Goal: Task Accomplishment & Management: Manage account settings

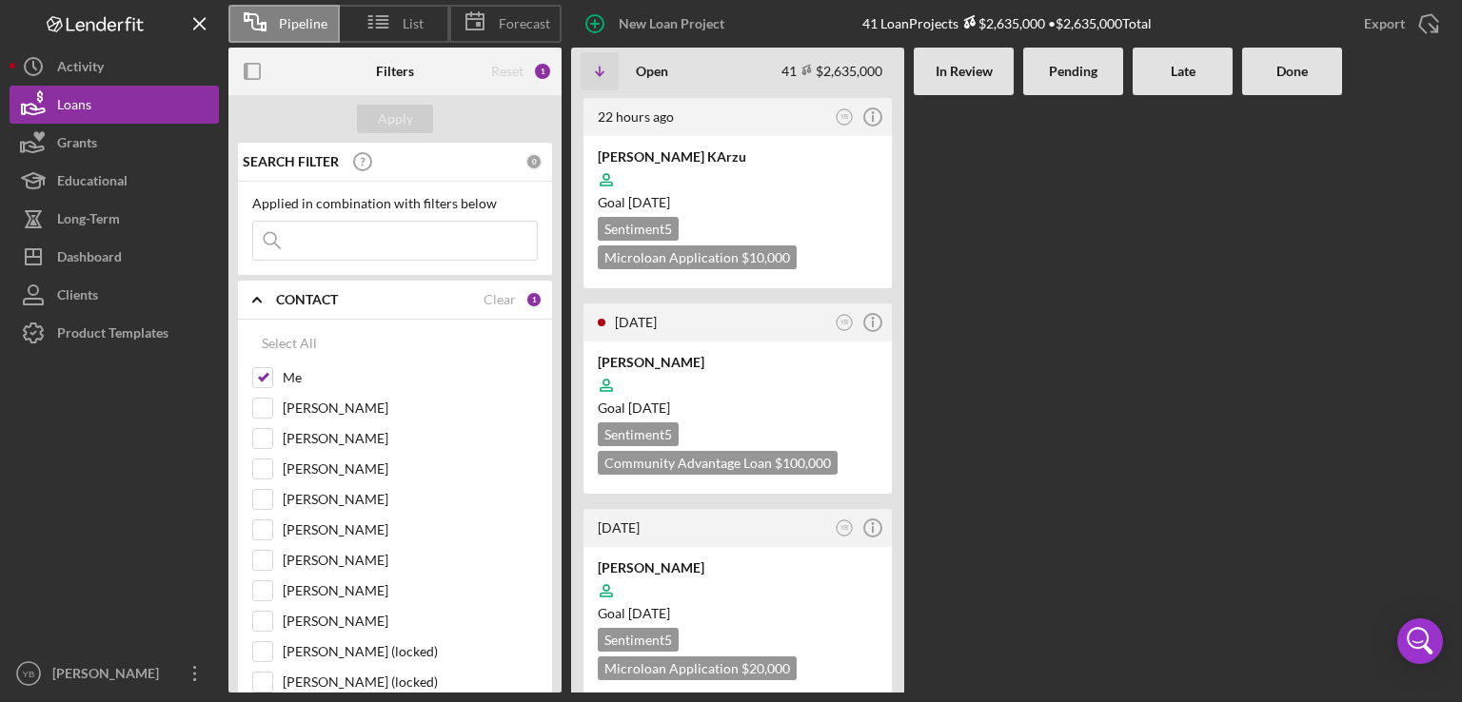
scroll to position [2208, 0]
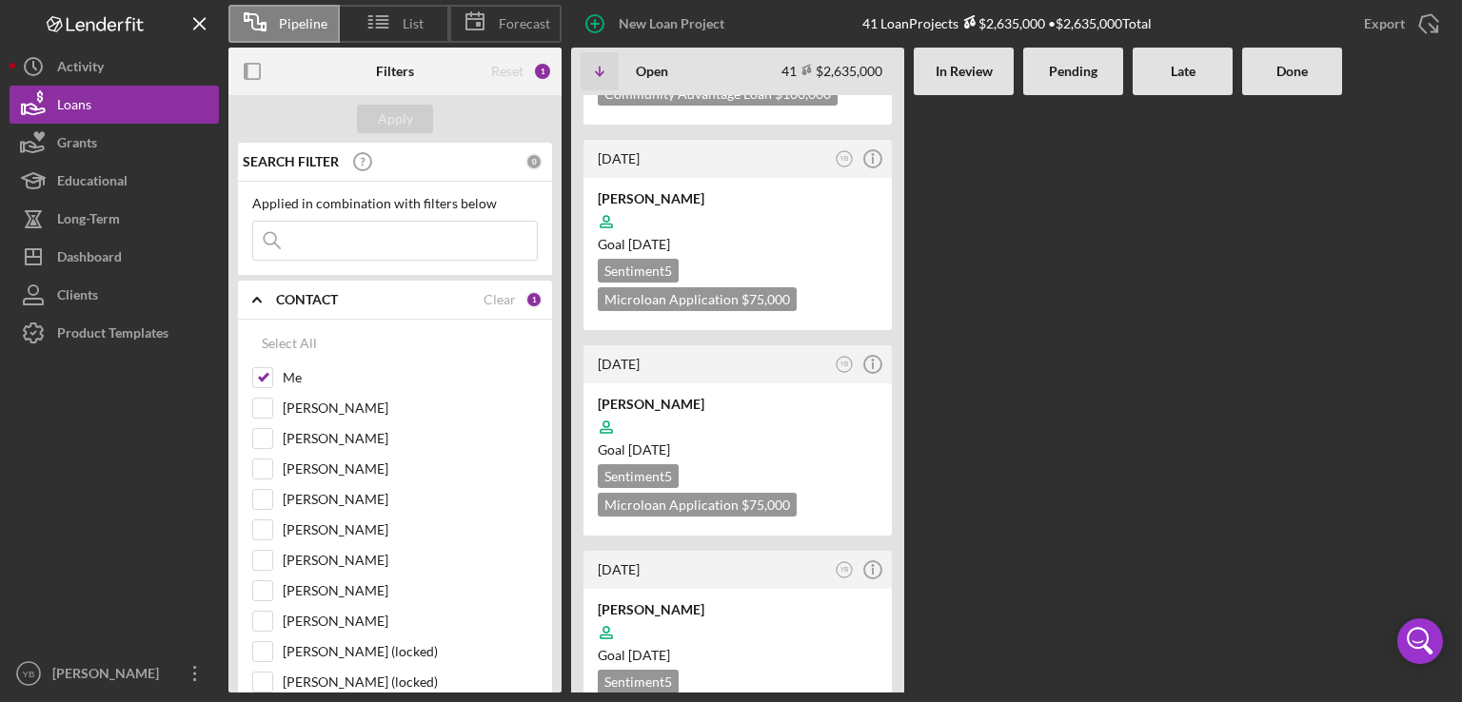
click at [1035, 303] on div "22 hours ago YB Icon/Info [PERSON_NAME] KArzu Goal [DATE] Sentiment 5 Microloan…" at bounding box center [1011, 394] width 881 height 598
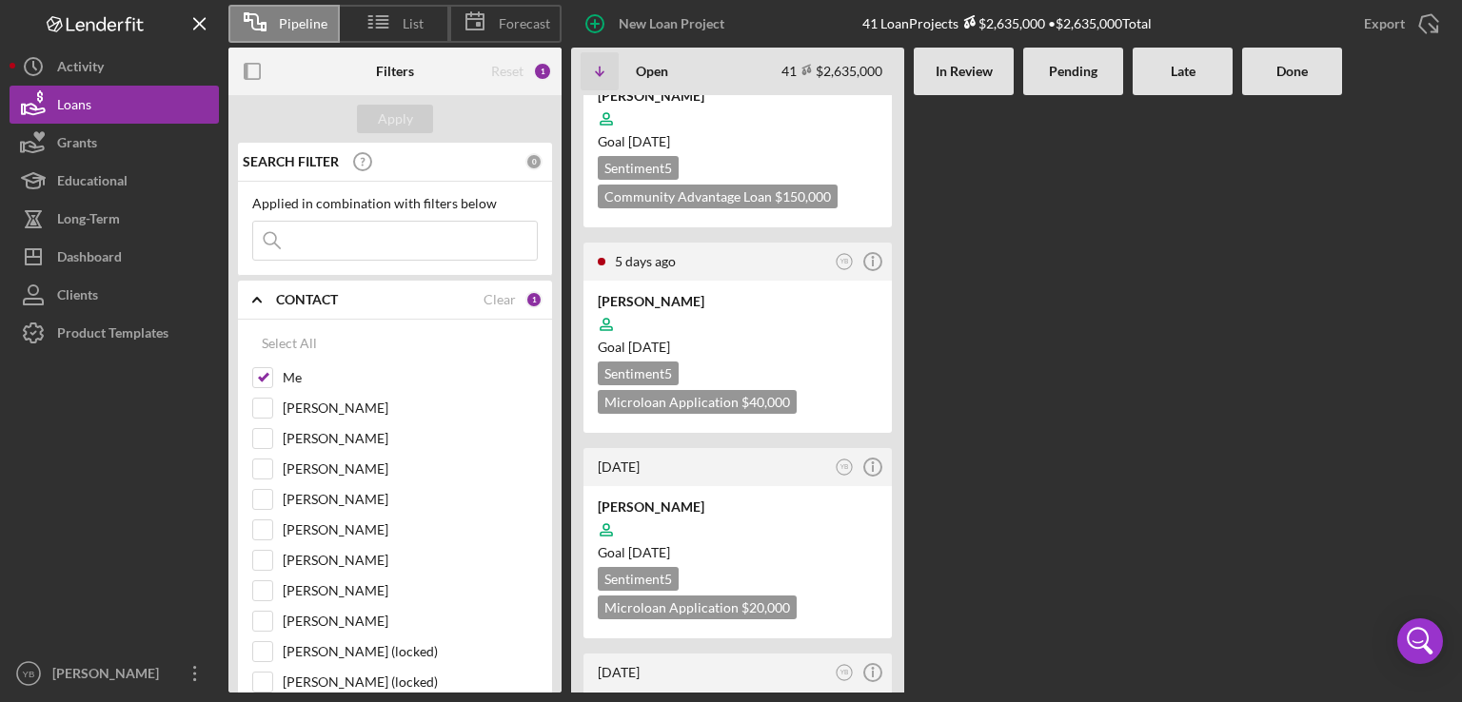
scroll to position [914, 0]
click at [670, 546] on time "[DATE]" at bounding box center [649, 554] width 42 height 16
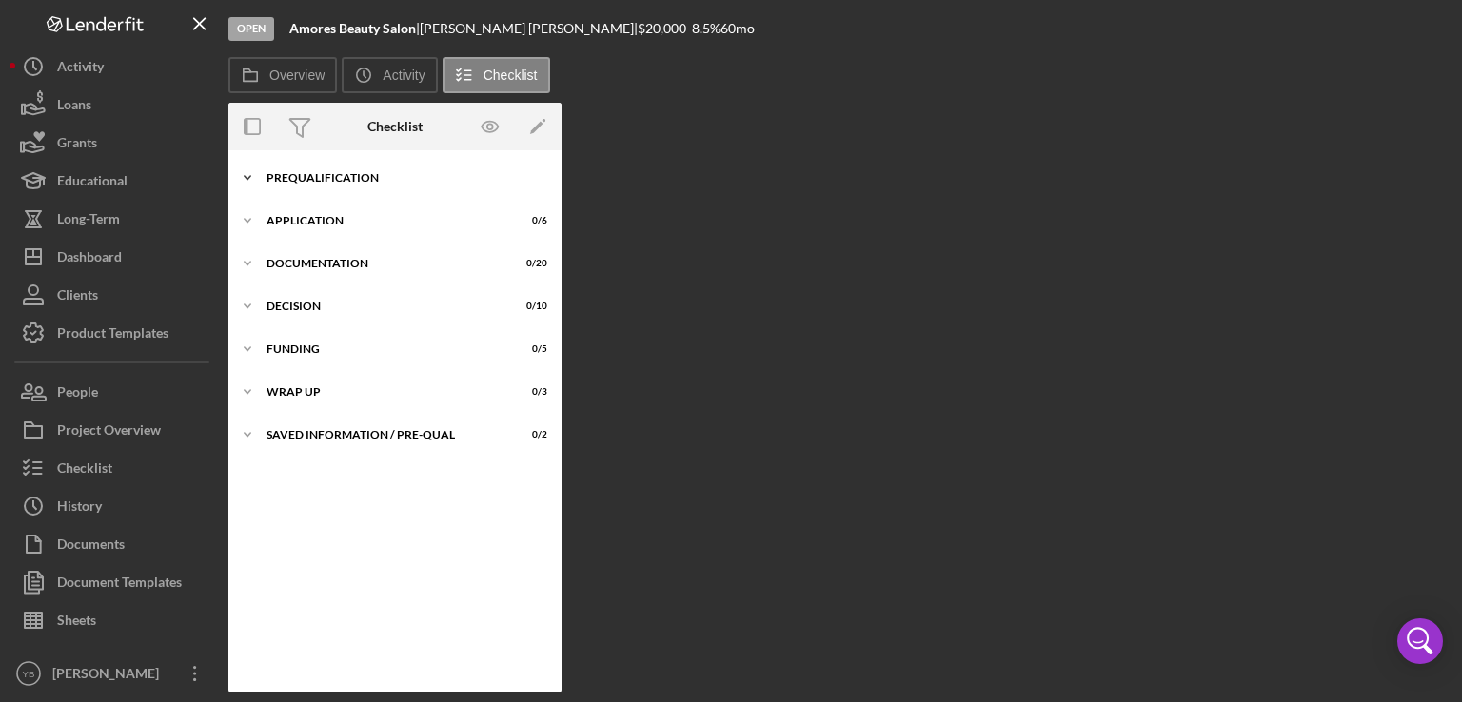
click at [349, 187] on div "Icon/Expander Prequalification 1 / 9" at bounding box center [394, 178] width 333 height 38
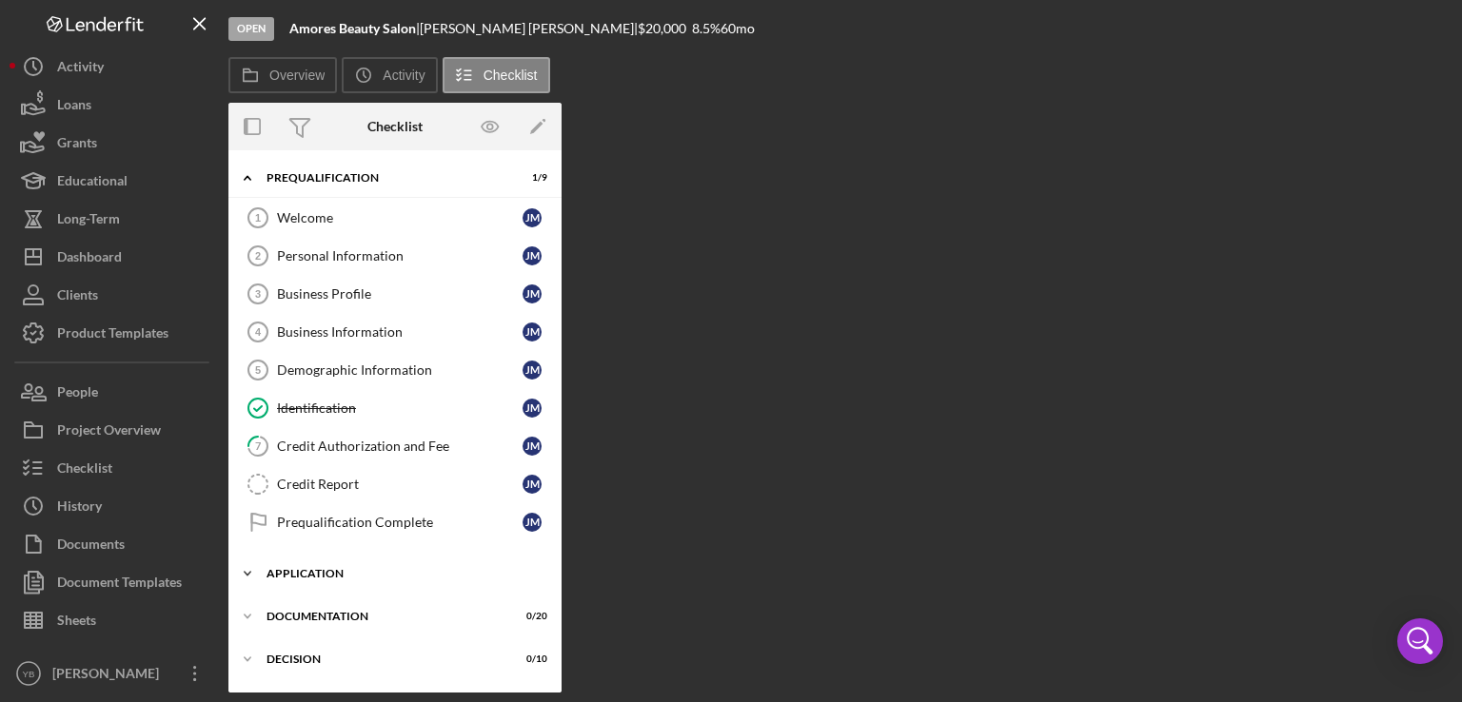
click at [320, 576] on div "Icon/Expander Application 0 / 6" at bounding box center [394, 574] width 333 height 38
click at [556, 469] on div "Welcome 1 Welcome [PERSON_NAME] Personal Information 2 Personal Information [PE…" at bounding box center [394, 375] width 333 height 352
drag, startPoint x: 556, startPoint y: 469, endPoint x: 563, endPoint y: 556, distance: 86.9
click at [563, 556] on div "Overview Internal Workflow Stage Open Icon/Dropdown Arrow Archive (can unarchiv…" at bounding box center [840, 398] width 1224 height 590
click at [1039, 424] on div "Overview Internal Workflow Stage Open Icon/Dropdown Arrow Archive (can unarchiv…" at bounding box center [840, 398] width 1224 height 590
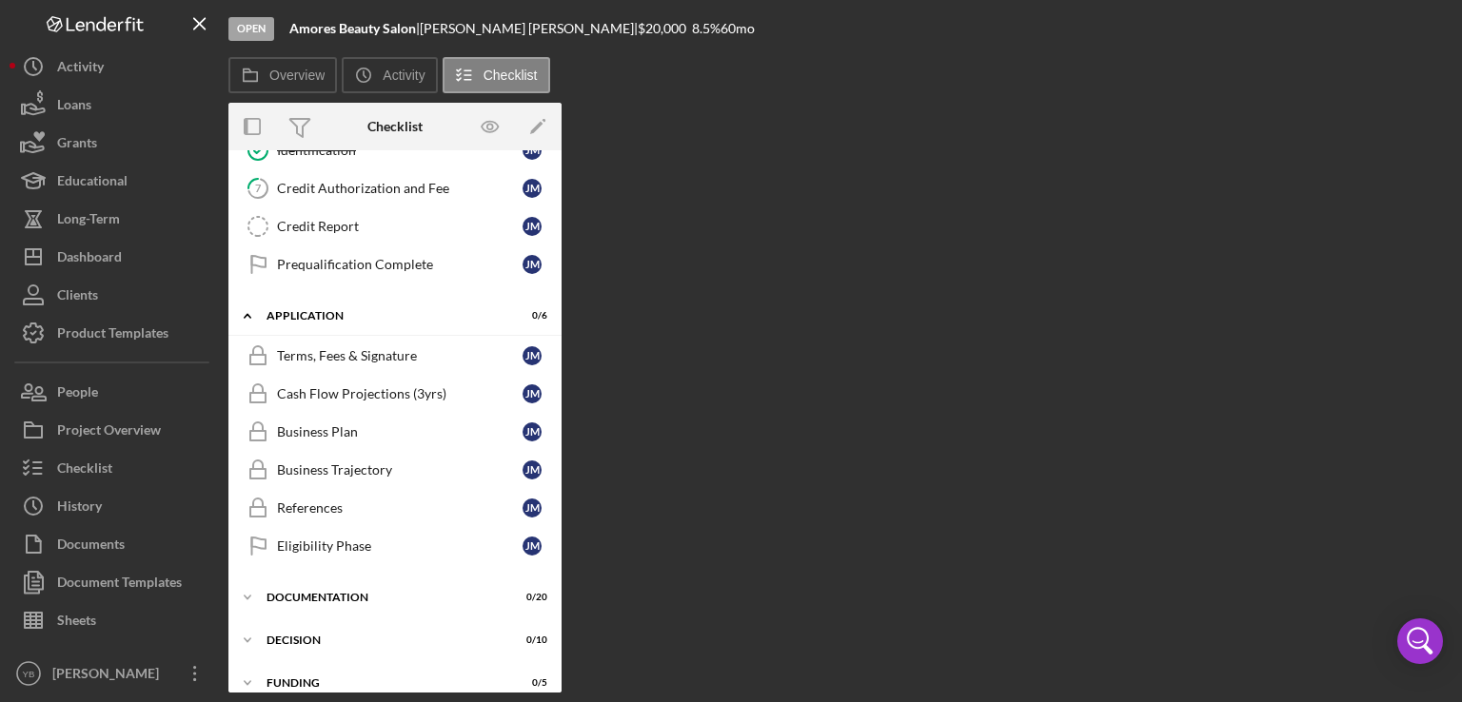
scroll to position [262, 0]
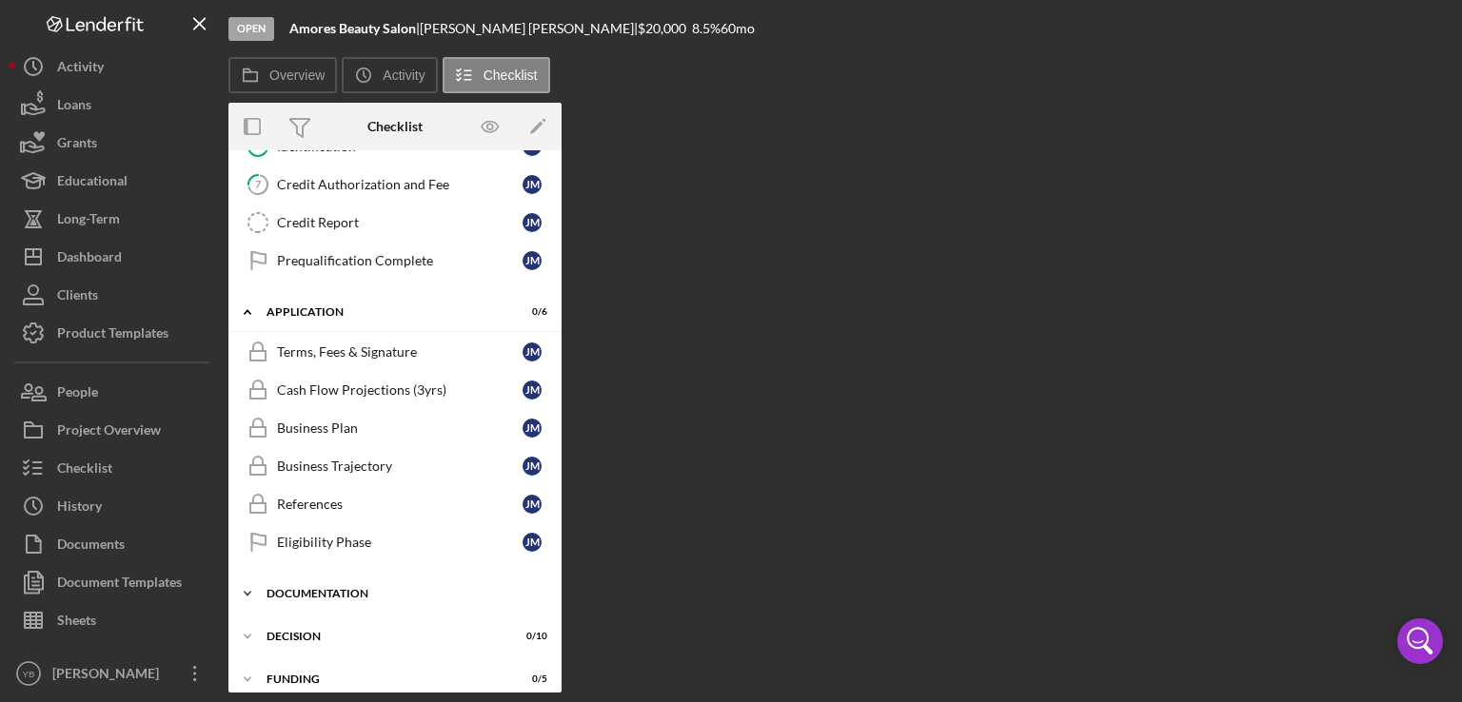
click at [357, 591] on div "Documentation" at bounding box center [401, 593] width 271 height 11
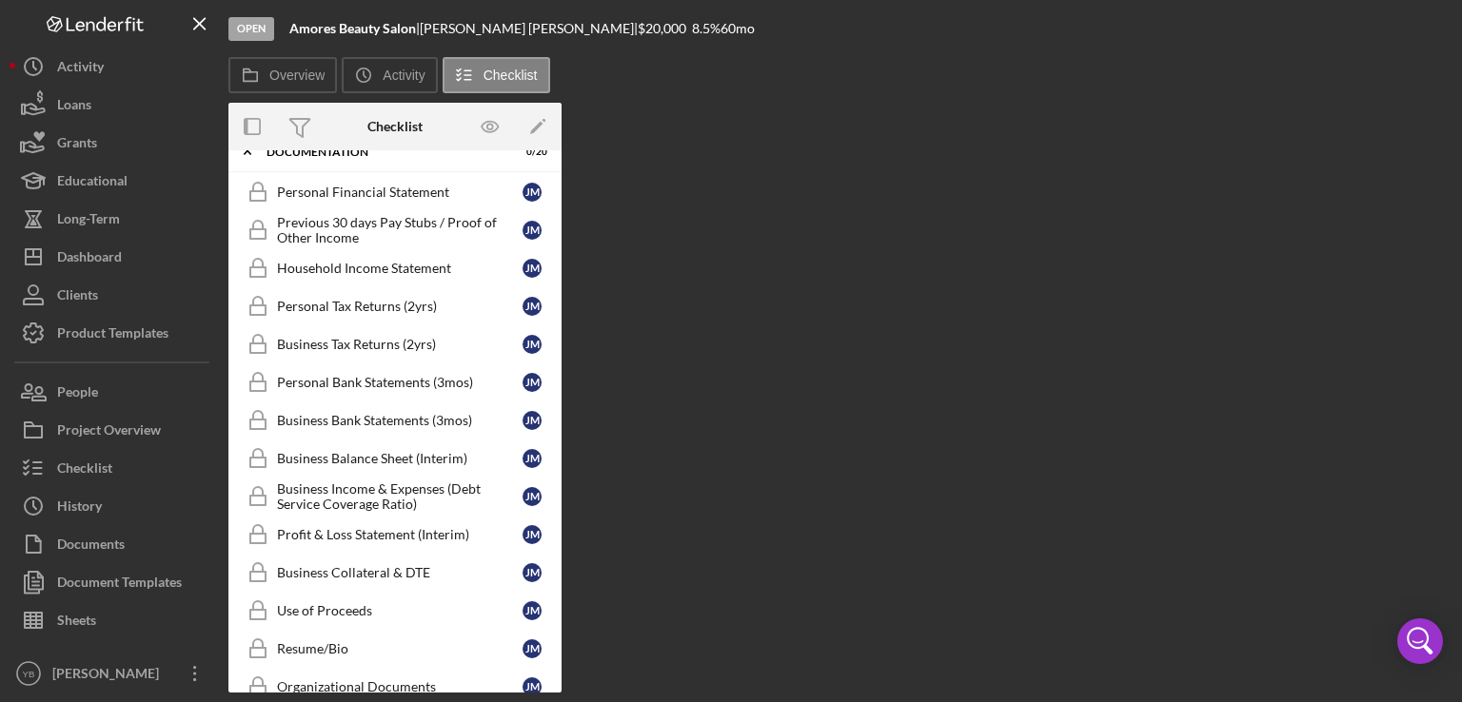
scroll to position [697, 0]
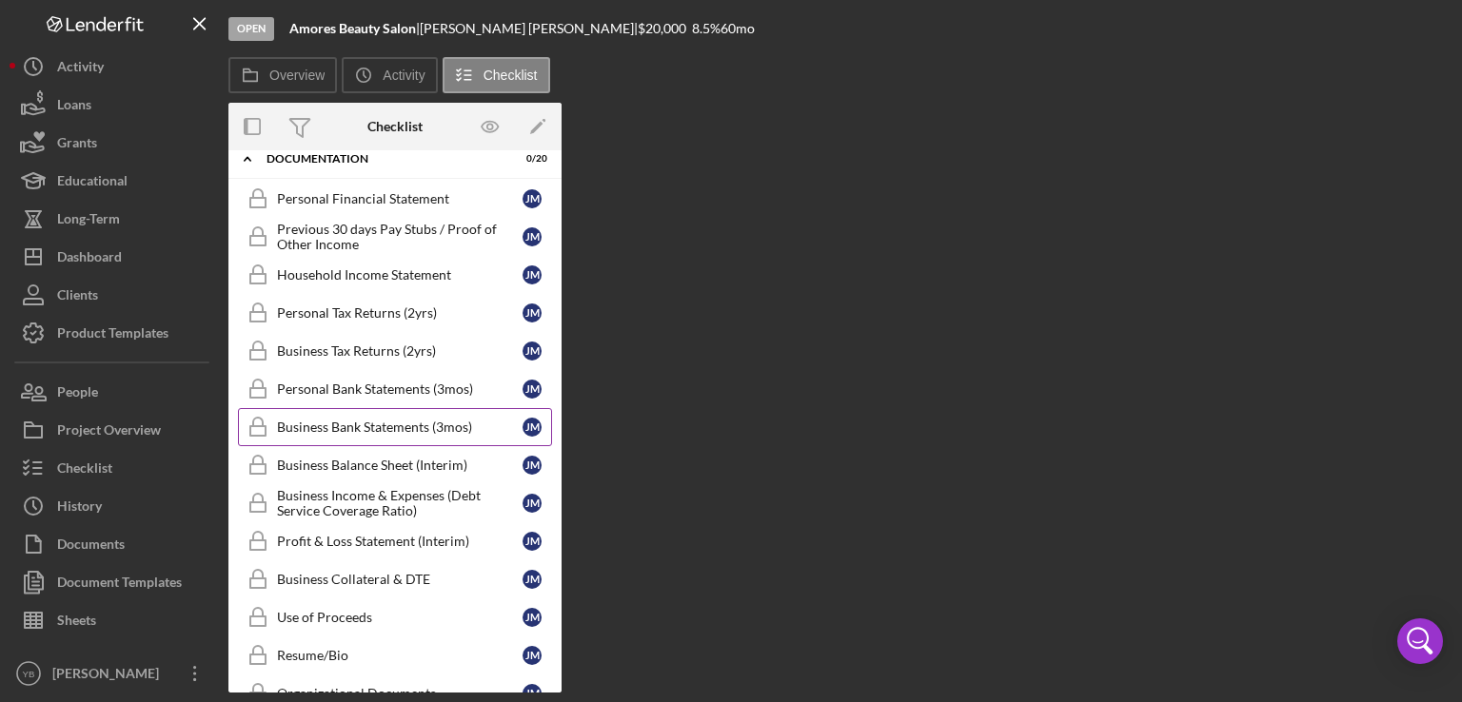
click at [393, 420] on div "Business Bank Statements (3mos)" at bounding box center [400, 427] width 246 height 15
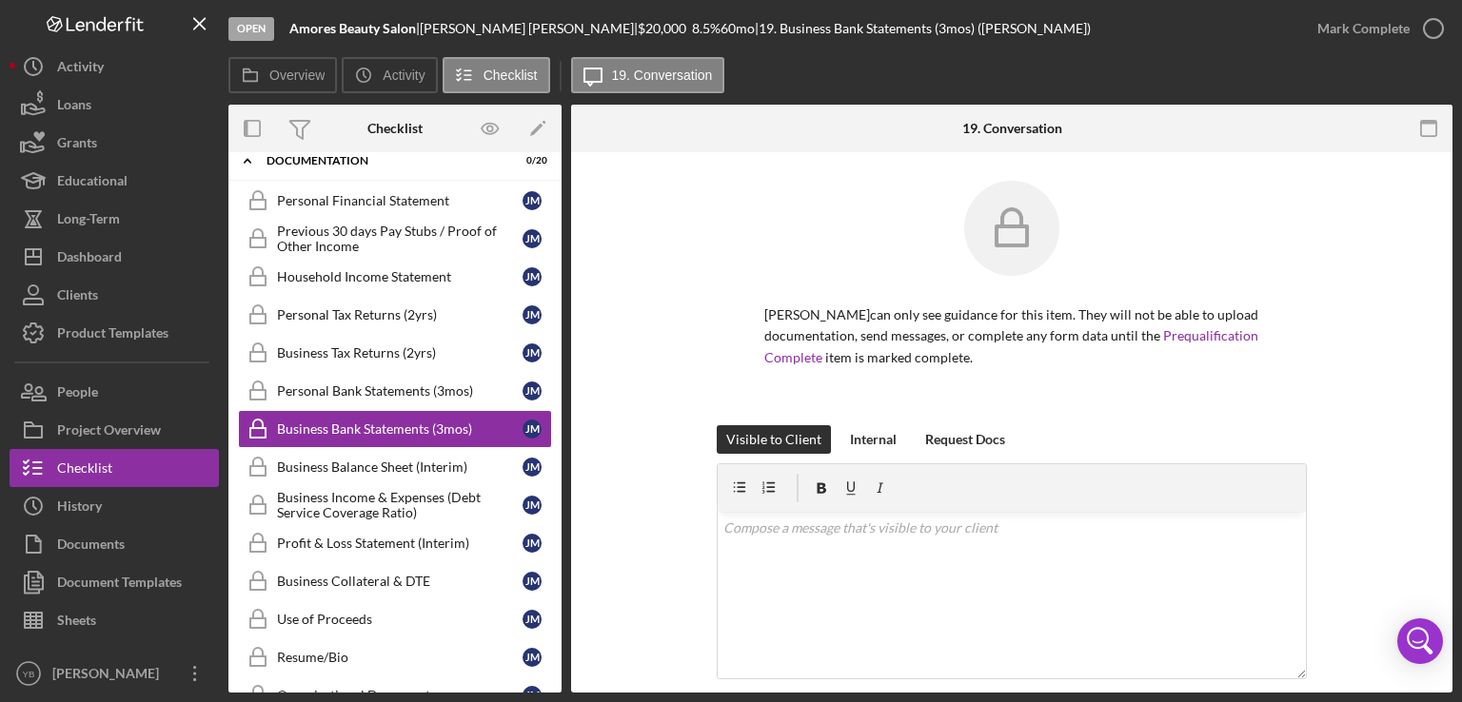
click at [1279, 359] on div "[PERSON_NAME] can only see guidance for this item. They will not be able to upl…" at bounding box center [1012, 303] width 590 height 245
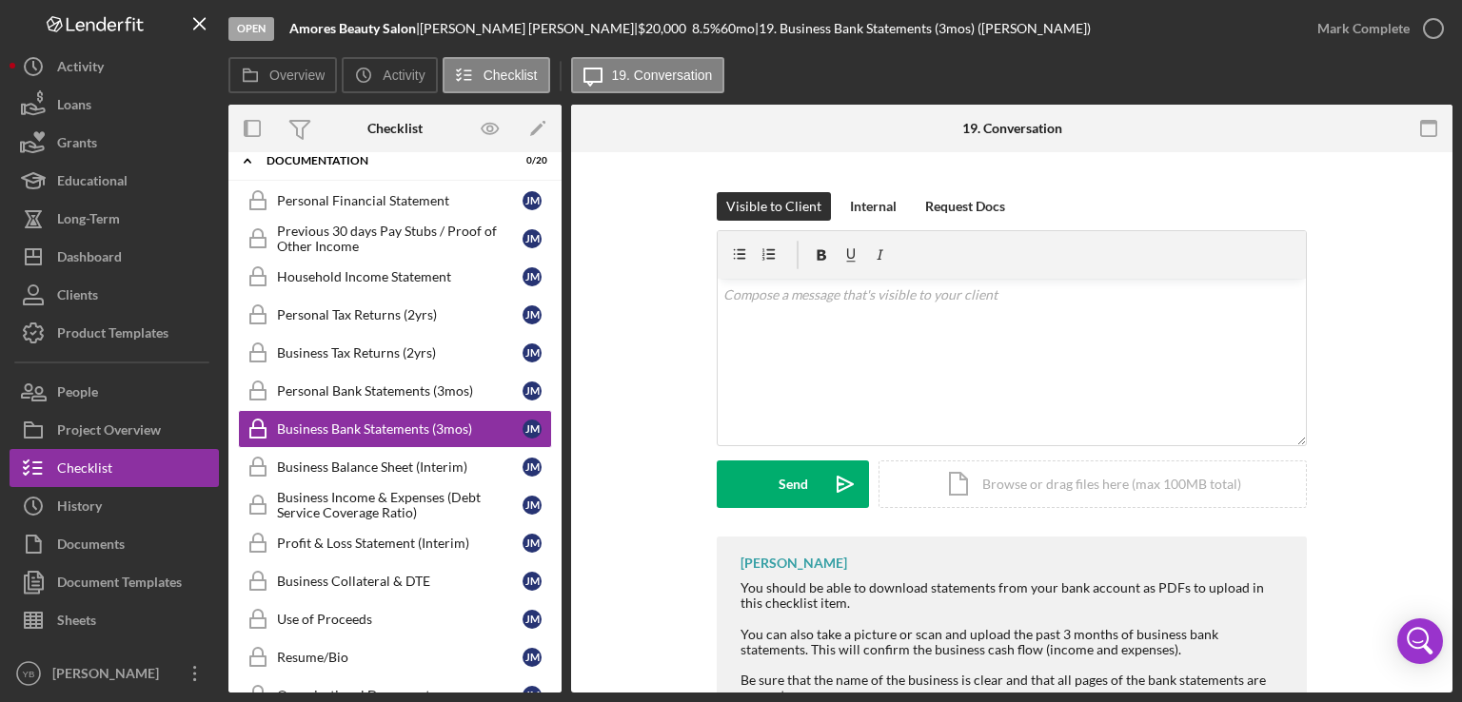
scroll to position [305, 0]
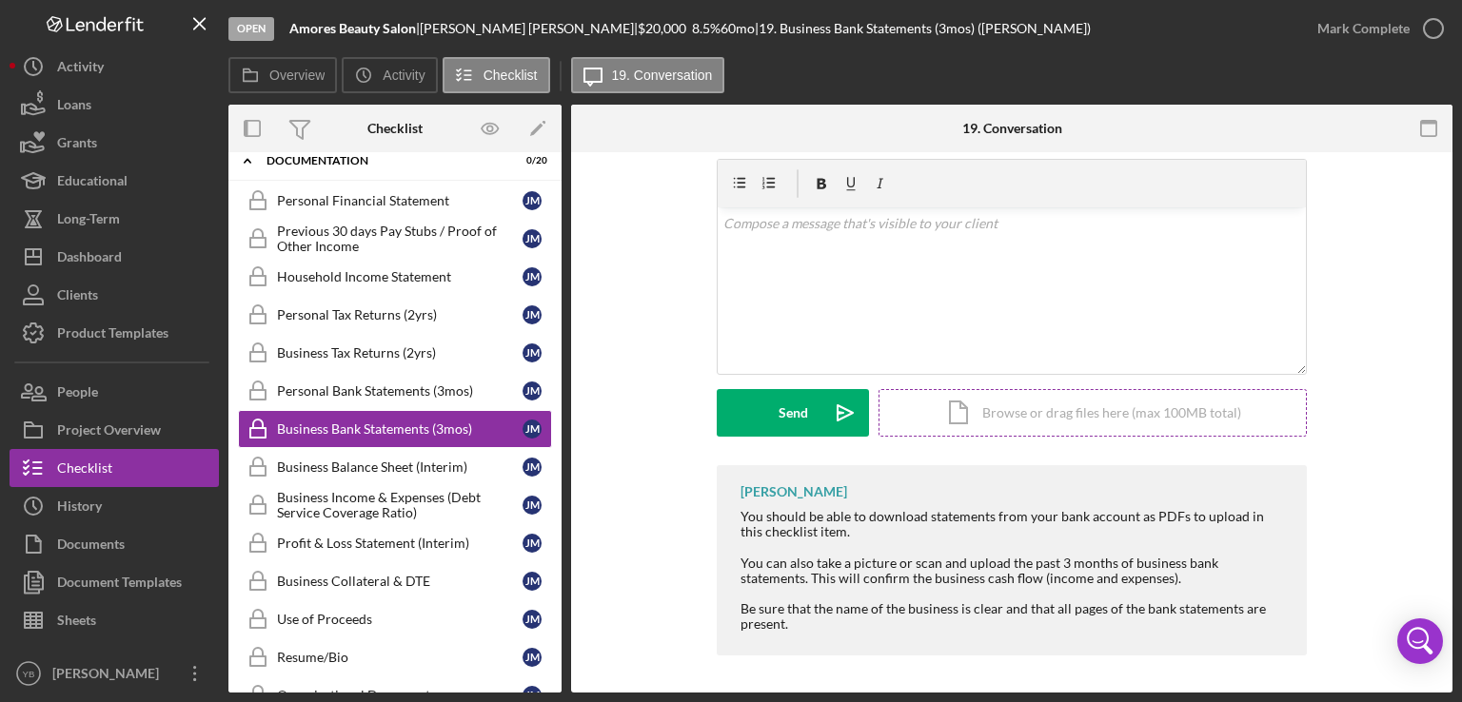
click at [1075, 415] on div "Icon/Document Browse or drag files here (max 100MB total) Tap to choose files o…" at bounding box center [1092, 413] width 428 height 48
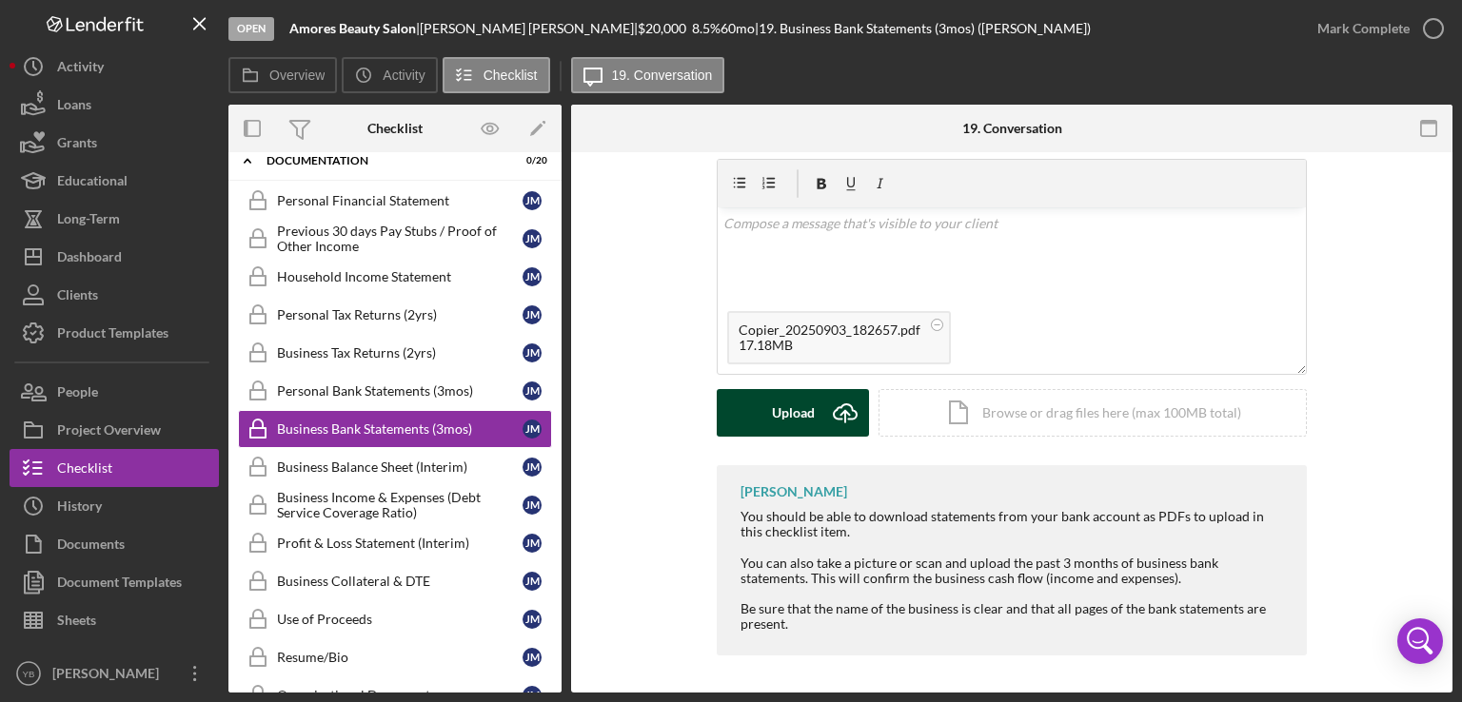
click at [782, 406] on div "Upload" at bounding box center [793, 413] width 43 height 48
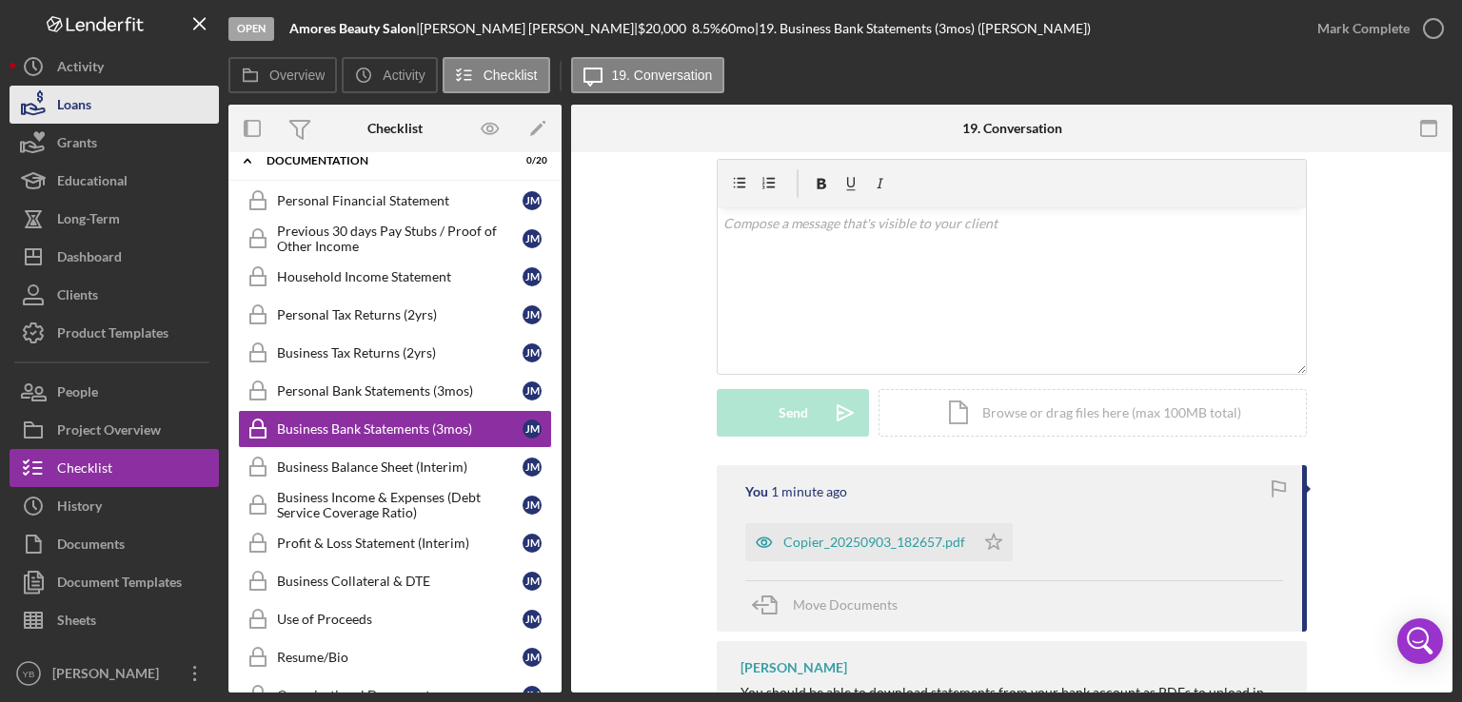
click at [88, 105] on div "Loans" at bounding box center [74, 107] width 34 height 43
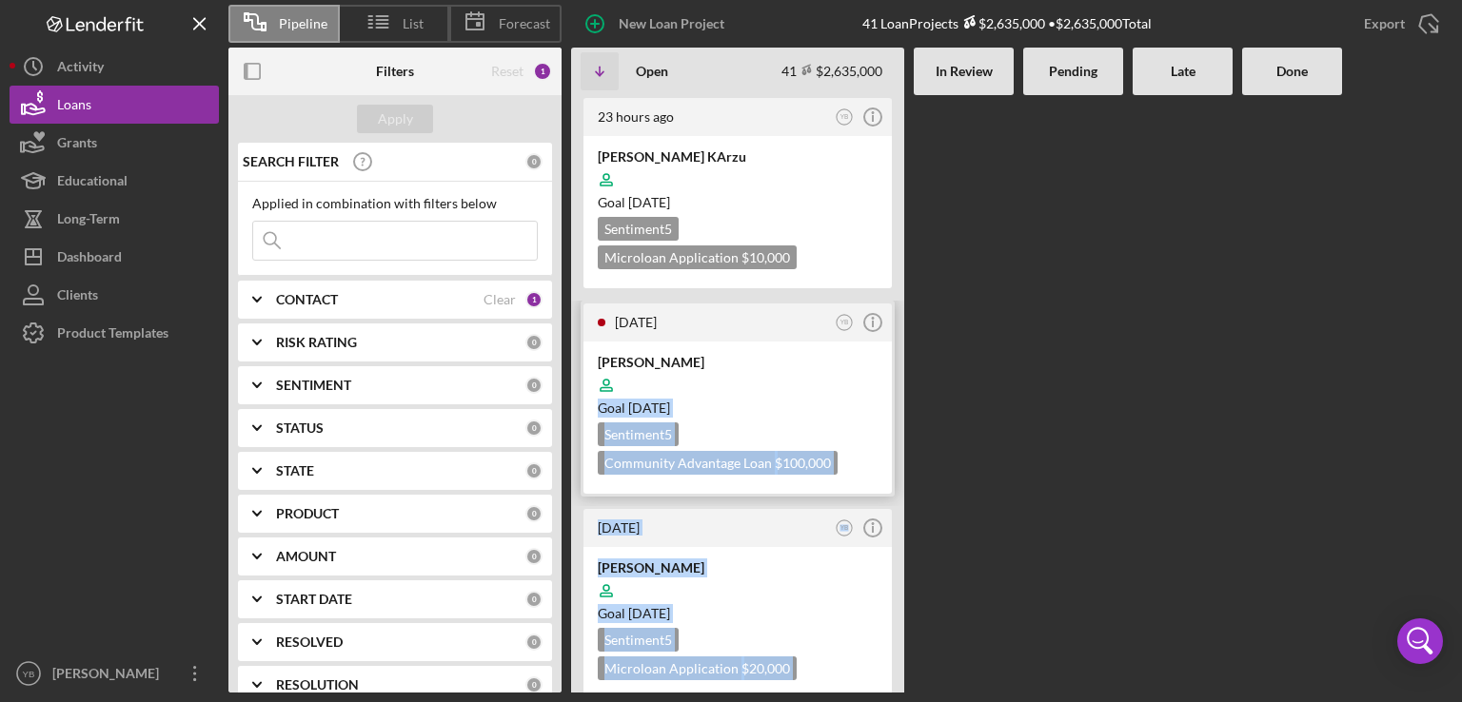
drag, startPoint x: 1109, startPoint y: 368, endPoint x: 816, endPoint y: 380, distance: 293.4
click at [816, 380] on div "23 hours ago YB Icon/Info [PERSON_NAME] KArzu Goal [DATE] Sentiment 5 Microloan…" at bounding box center [1011, 394] width 881 height 598
click at [816, 380] on div at bounding box center [738, 385] width 280 height 36
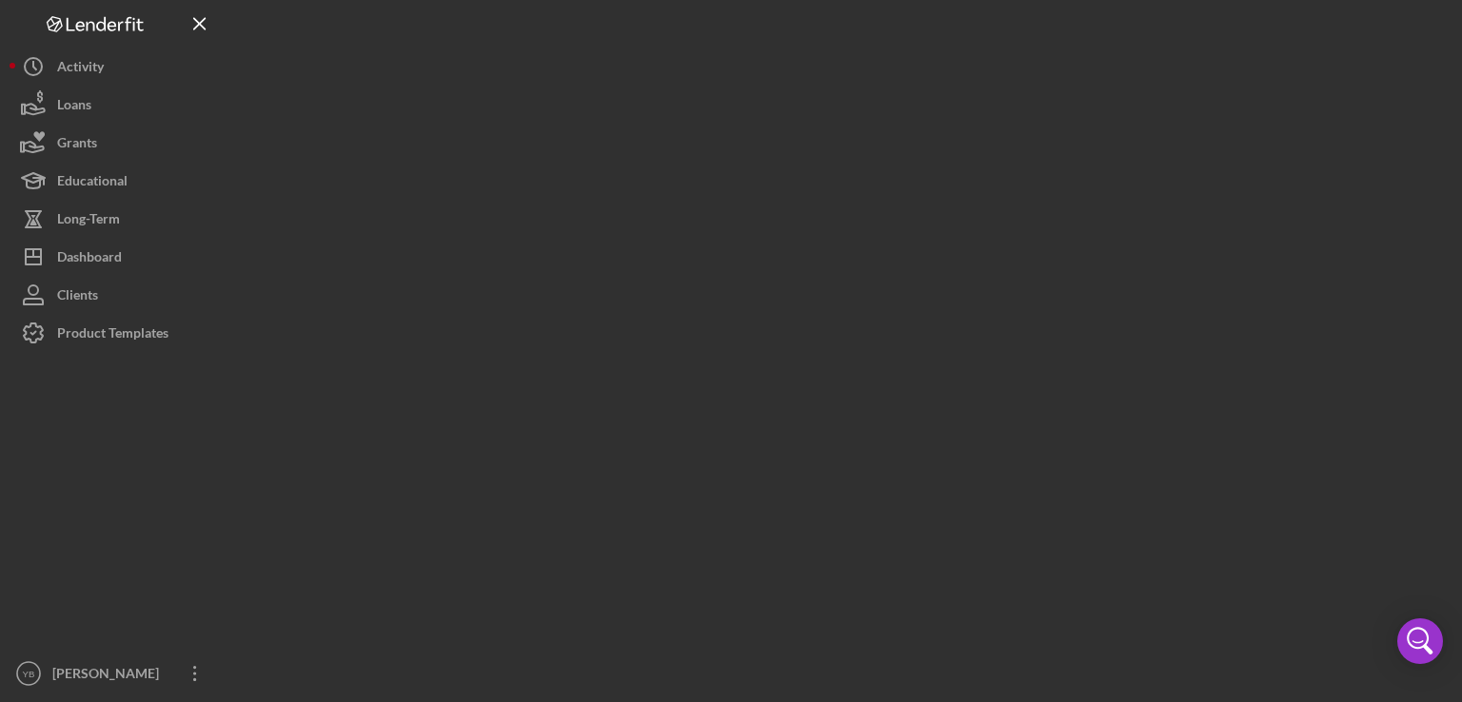
click at [816, 380] on div at bounding box center [840, 346] width 1224 height 693
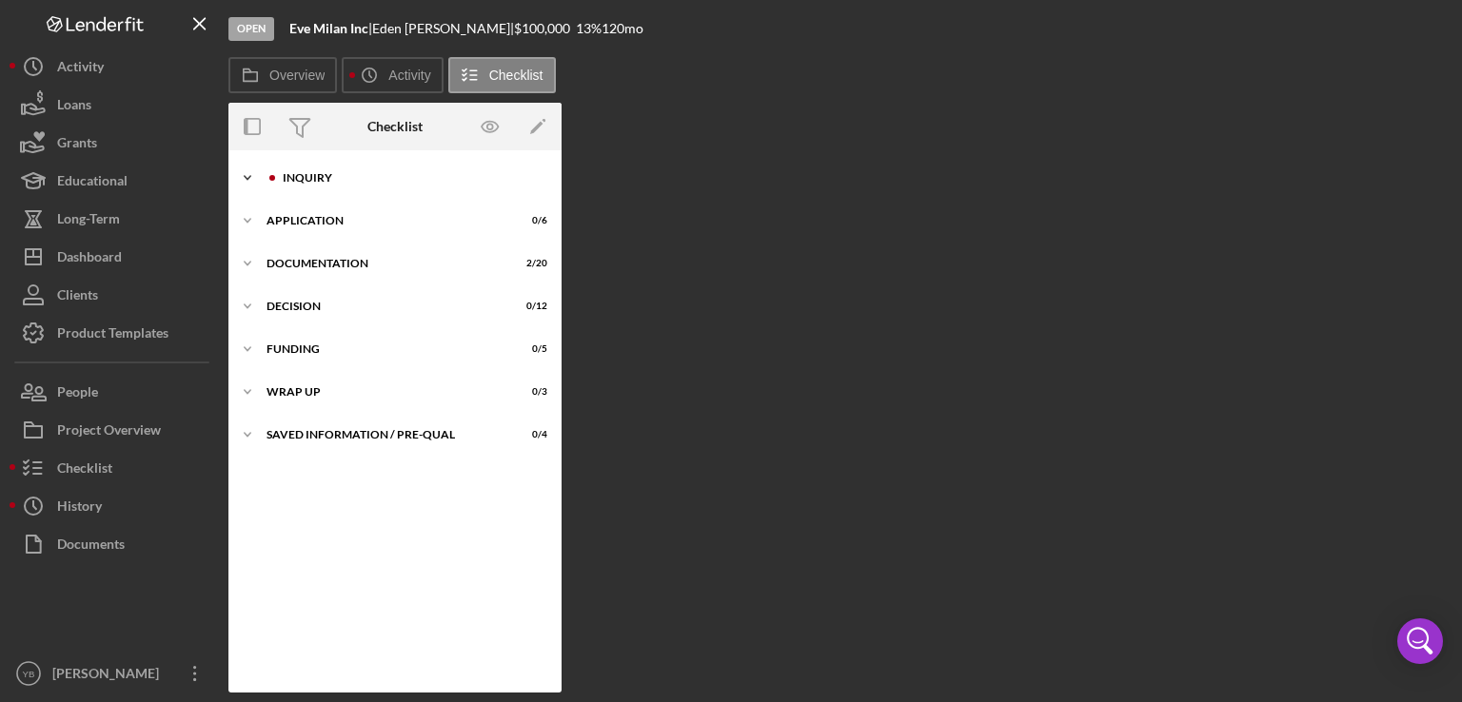
click at [343, 178] on div "Inquiry" at bounding box center [410, 177] width 255 height 11
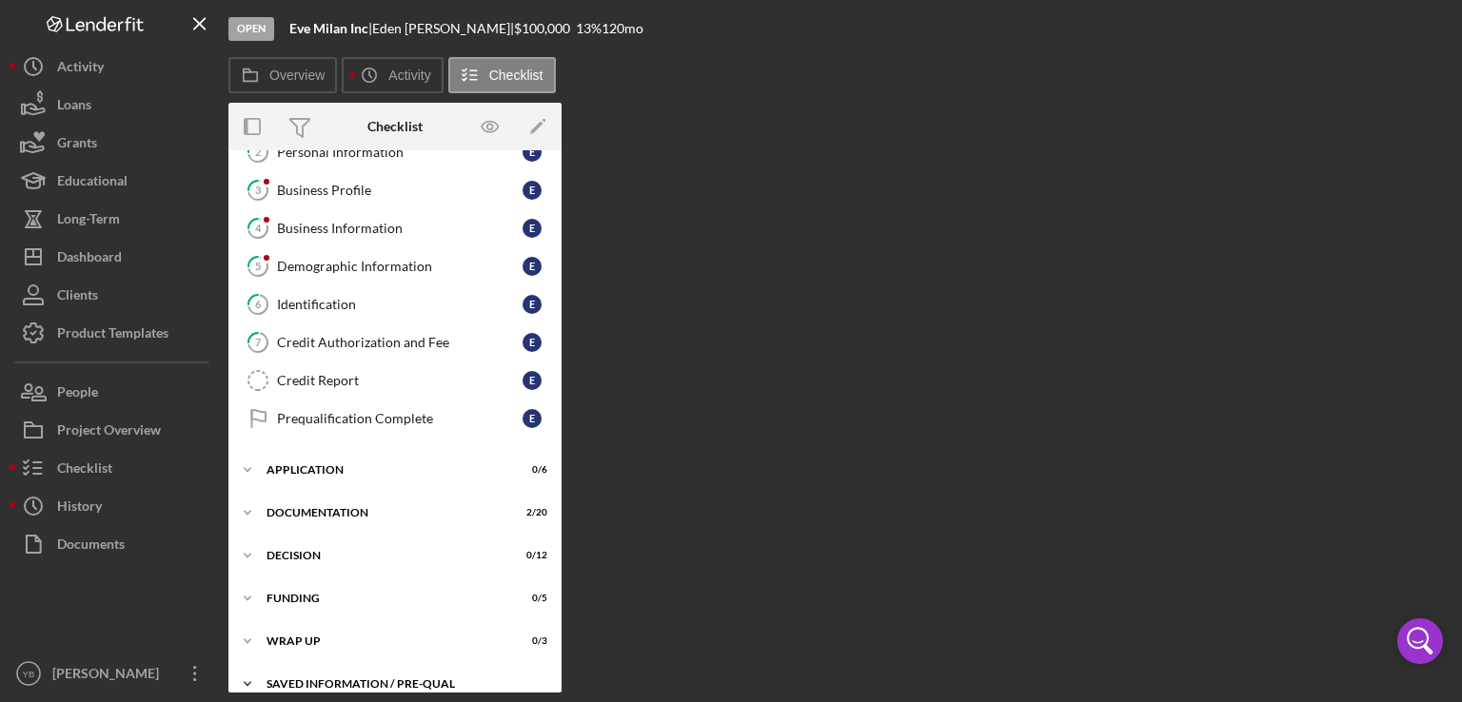
scroll to position [108, 0]
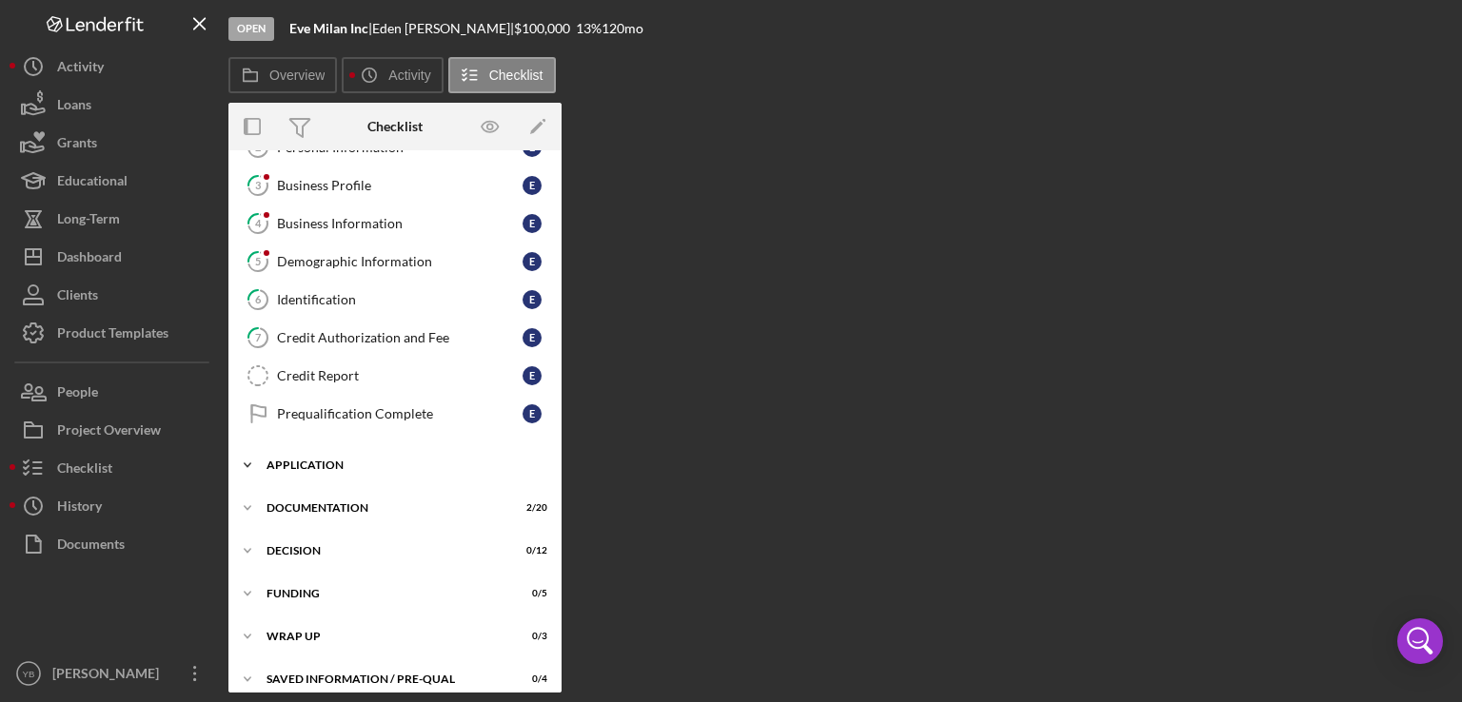
click at [306, 460] on div "Application" at bounding box center [401, 465] width 271 height 11
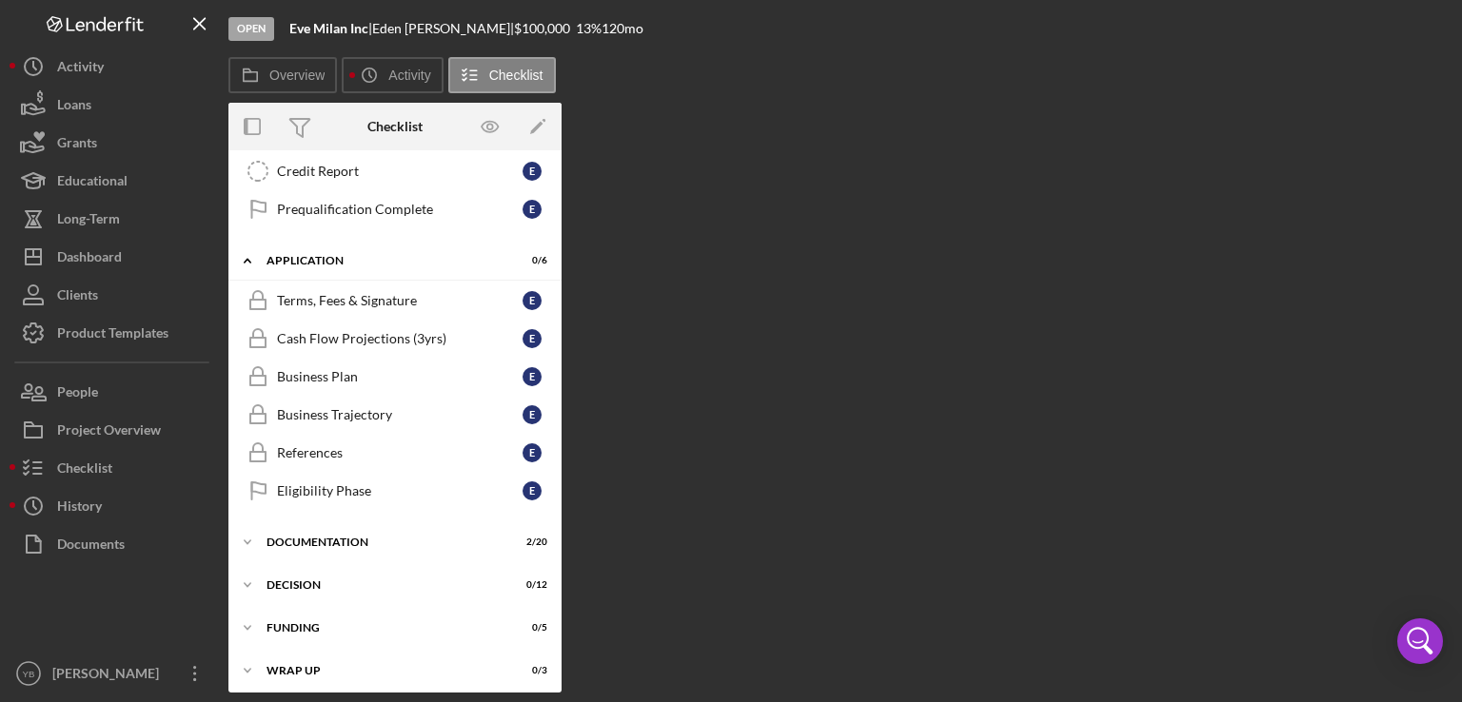
scroll to position [316, 0]
click at [349, 536] on div "Documentation" at bounding box center [401, 539] width 271 height 11
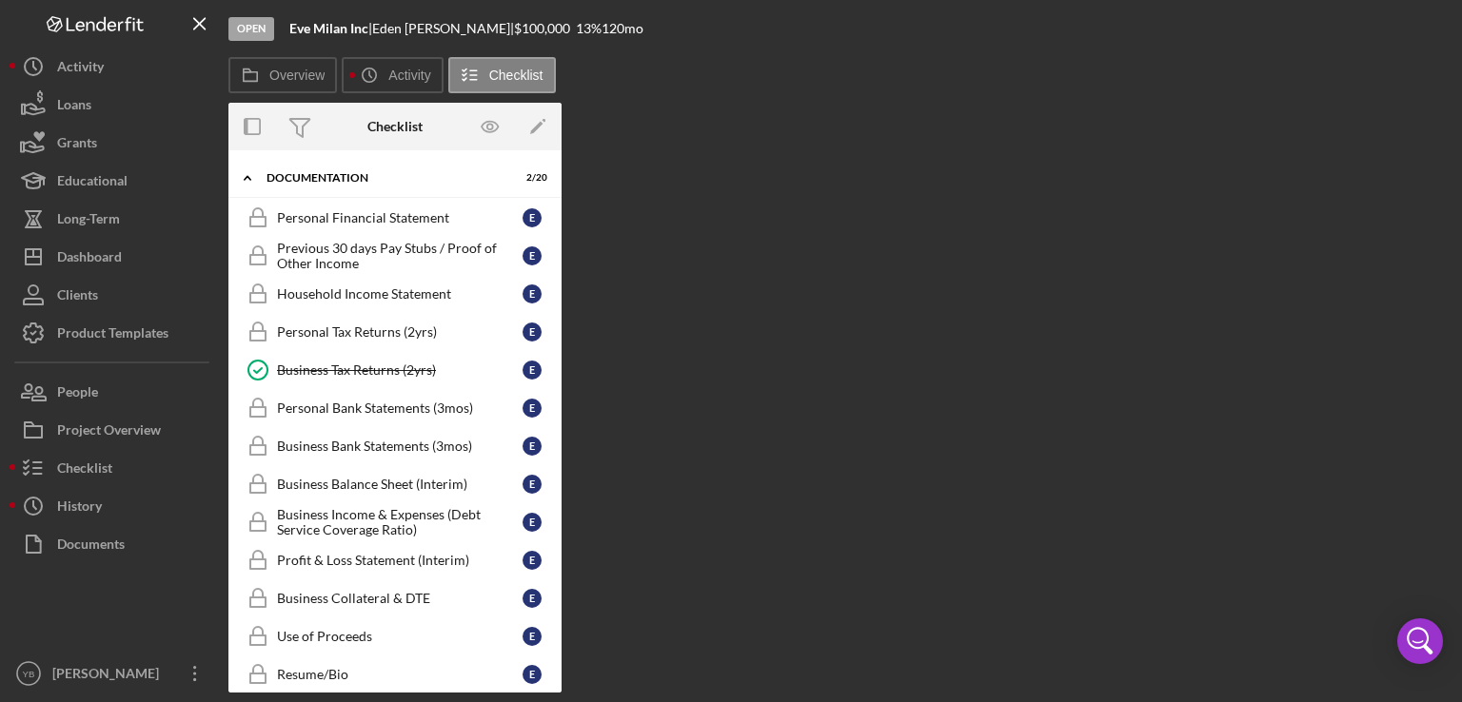
scroll to position [676, 0]
click at [381, 330] on div "Personal Tax Returns (2yrs)" at bounding box center [400, 333] width 246 height 15
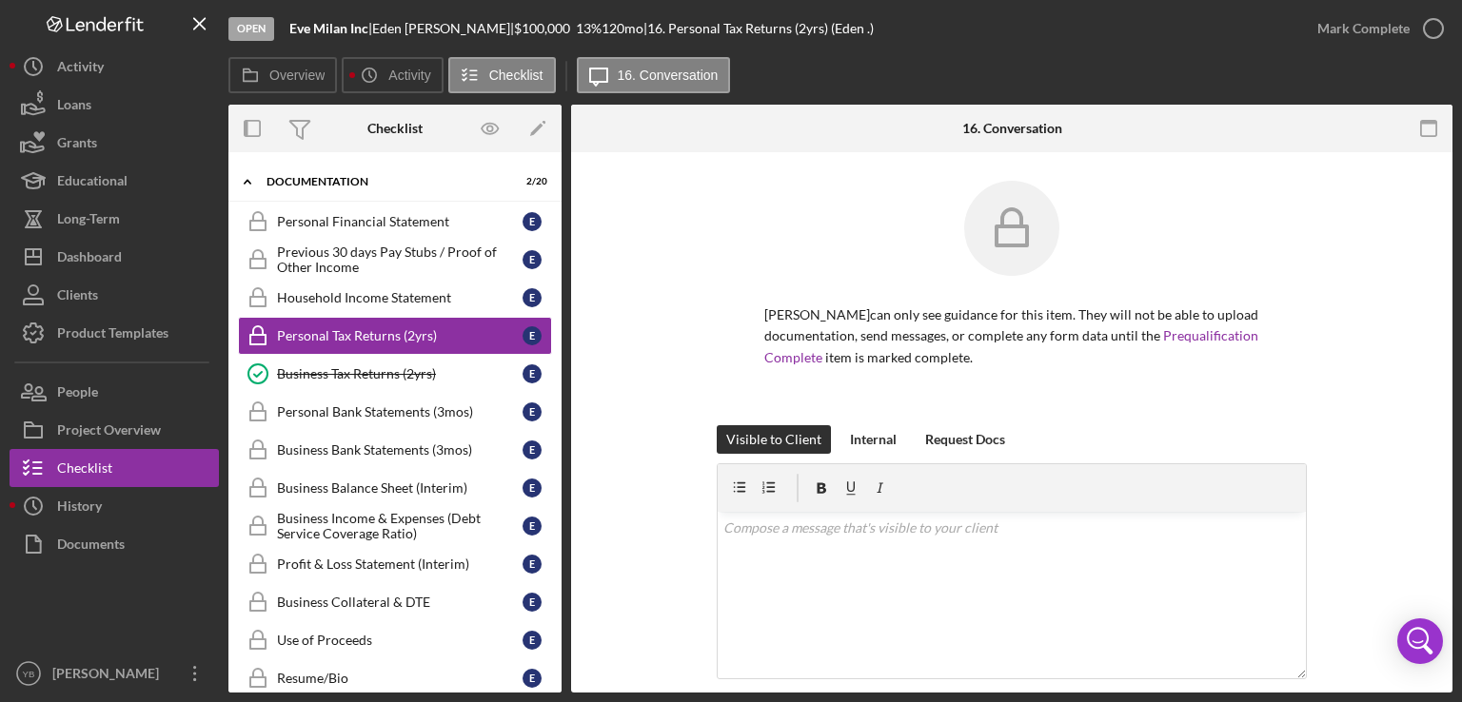
click at [1443, 394] on div "[PERSON_NAME] can only see guidance for this item. They will not be able to upl…" at bounding box center [1011, 537] width 881 height 770
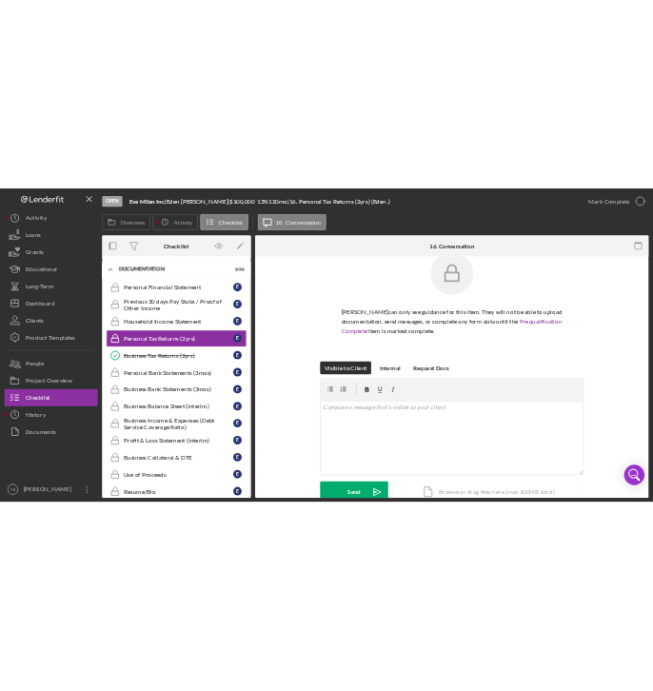
scroll to position [228, 0]
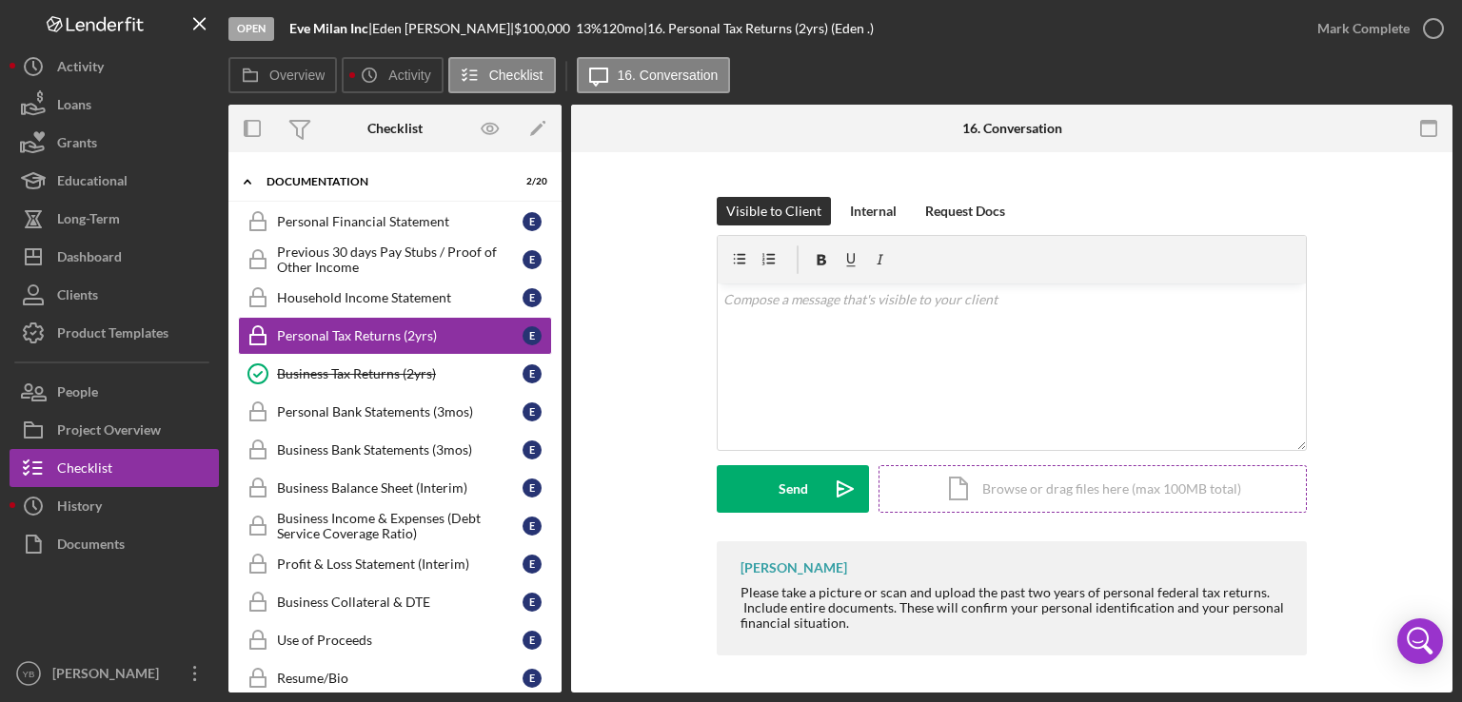
click at [1044, 486] on div "Icon/Document Browse or drag files here (max 100MB total) Tap to choose files o…" at bounding box center [1092, 489] width 428 height 48
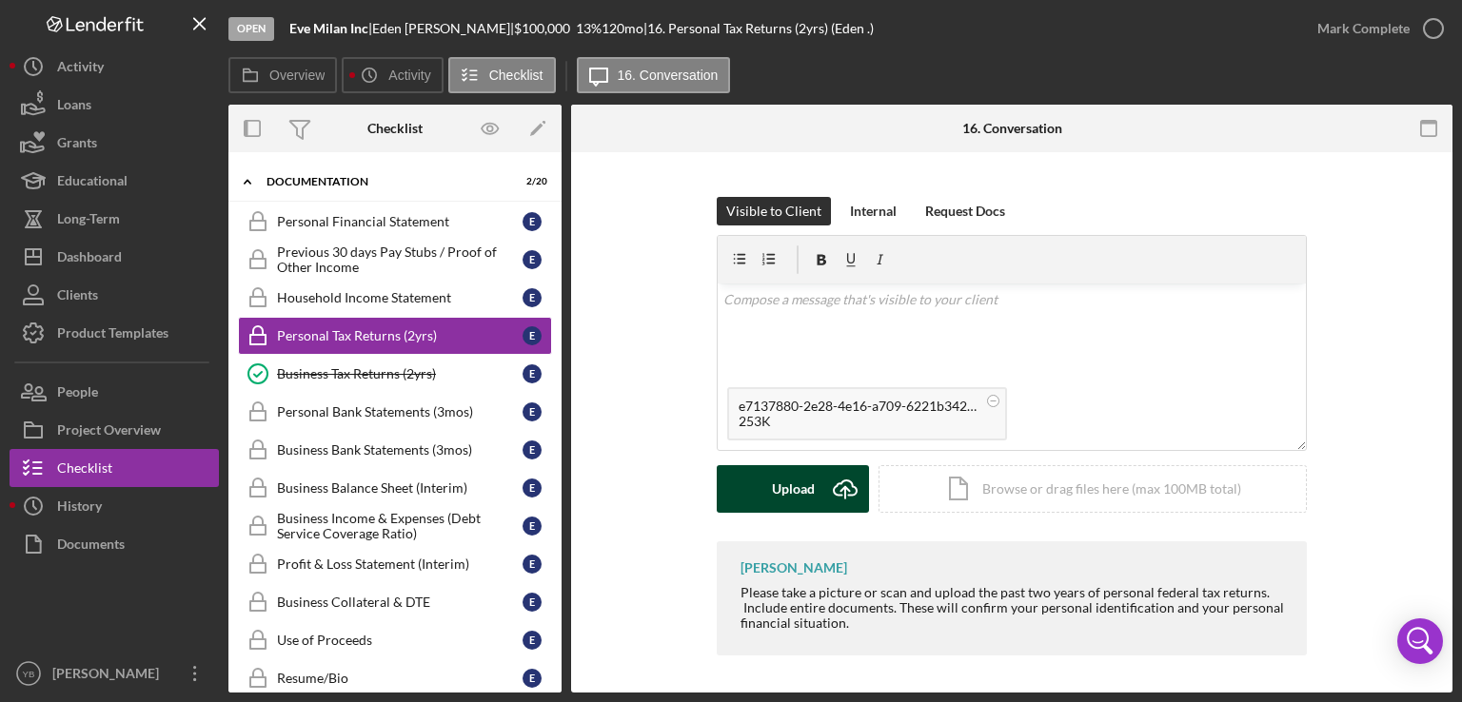
click at [803, 494] on div "Upload" at bounding box center [793, 489] width 43 height 48
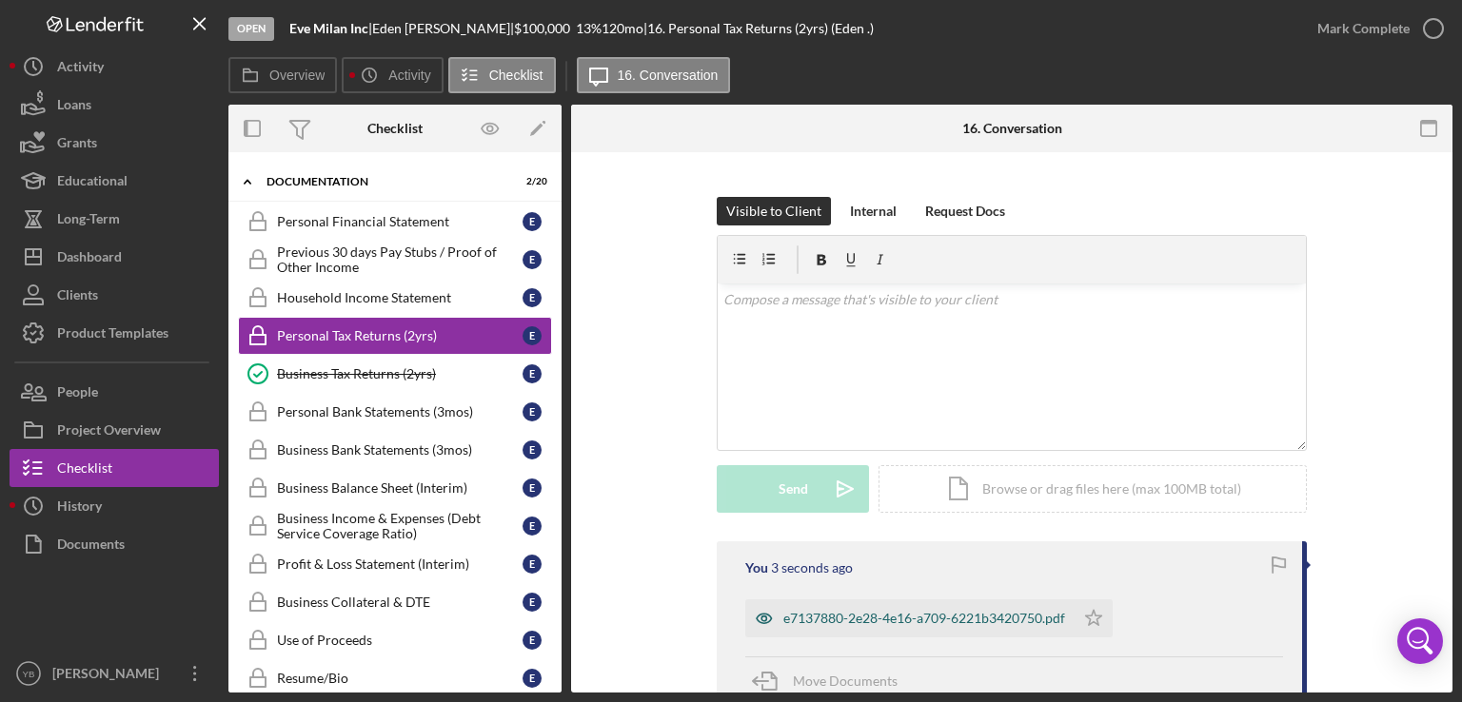
click at [818, 618] on div "e7137880-2e28-4e16-a709-6221b3420750.pdf" at bounding box center [924, 618] width 282 height 15
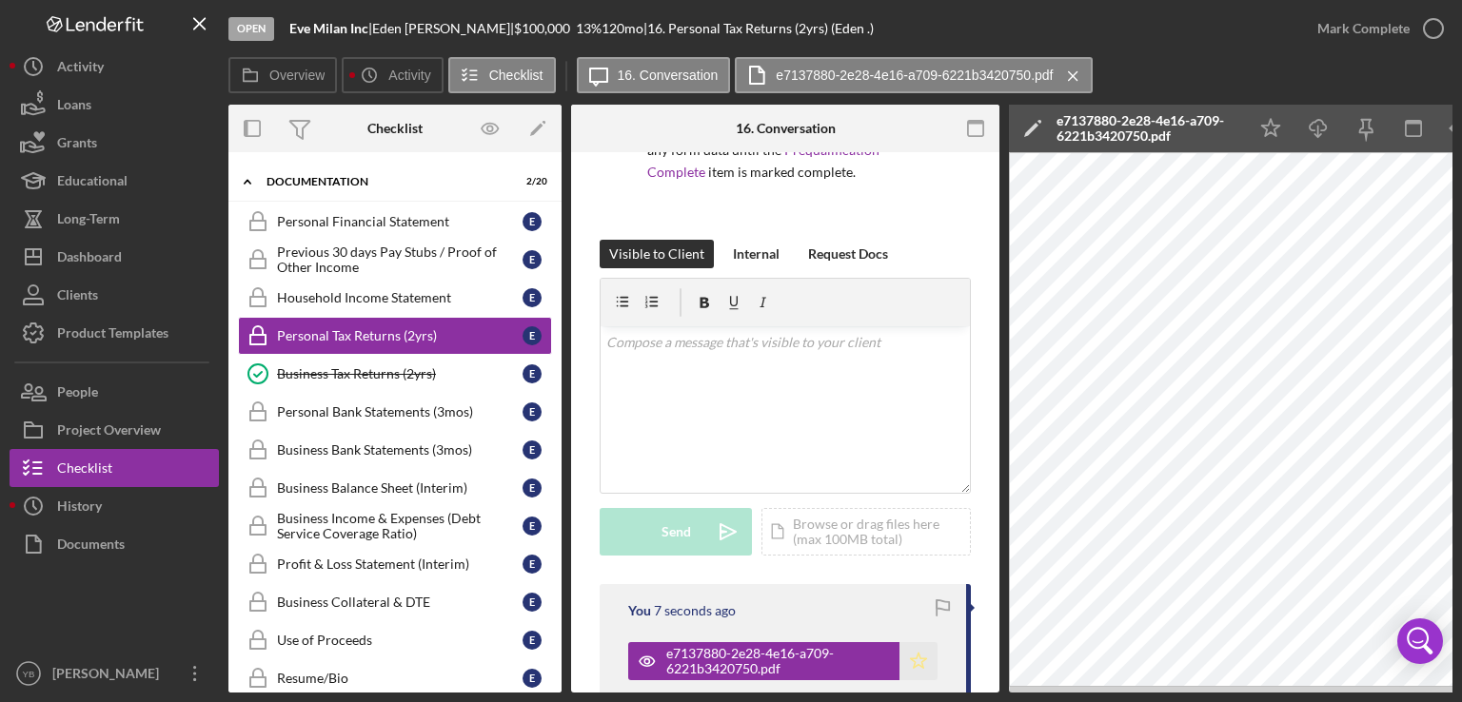
click at [912, 661] on icon "Icon/Star" at bounding box center [918, 661] width 38 height 38
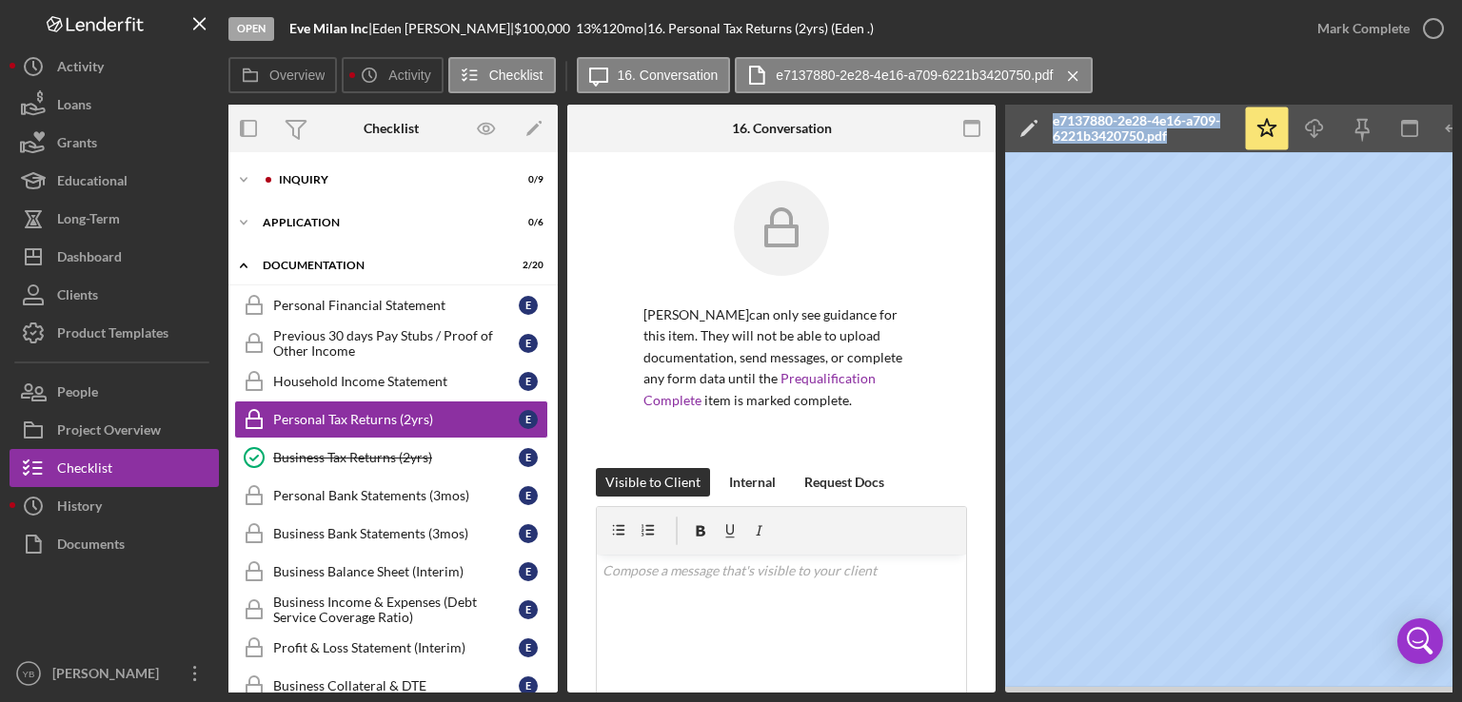
scroll to position [0, 0]
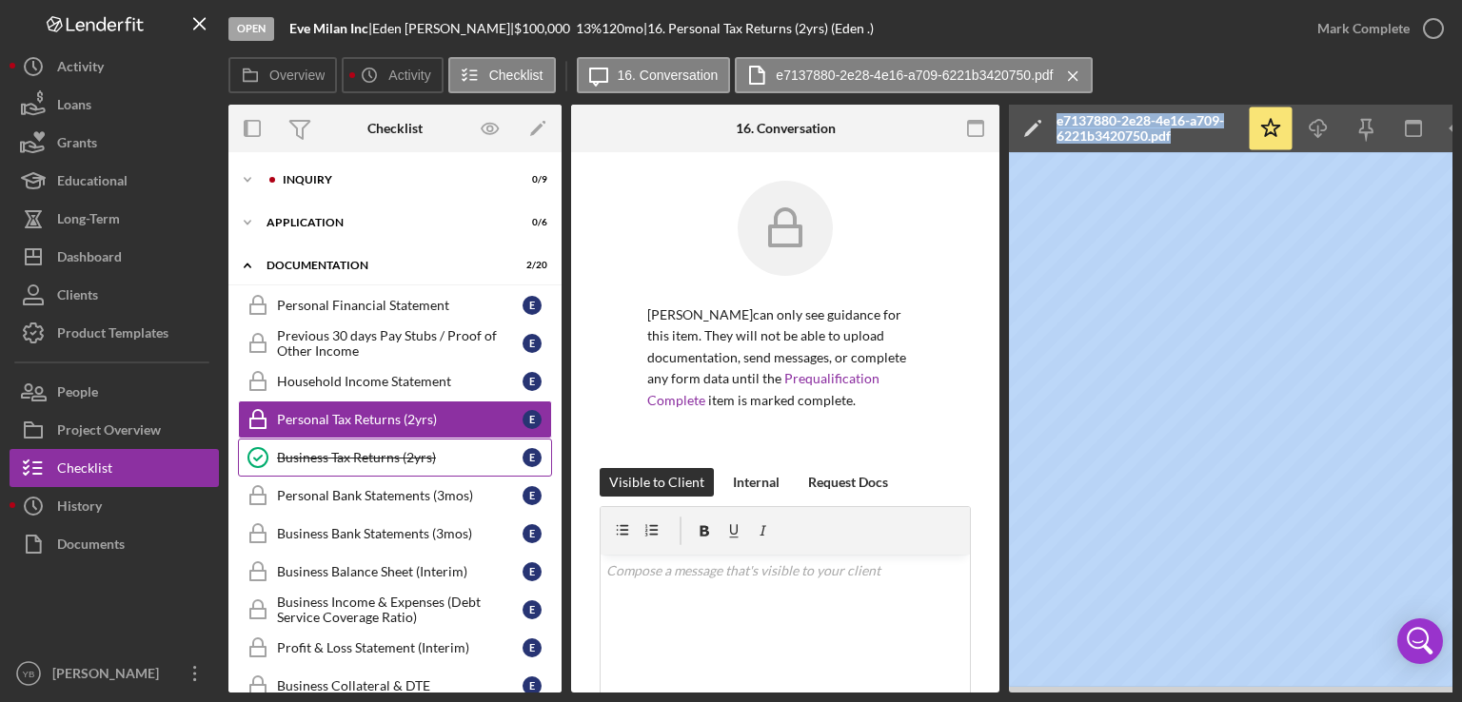
click at [374, 460] on div "Business Tax Returns (2yrs)" at bounding box center [400, 457] width 246 height 15
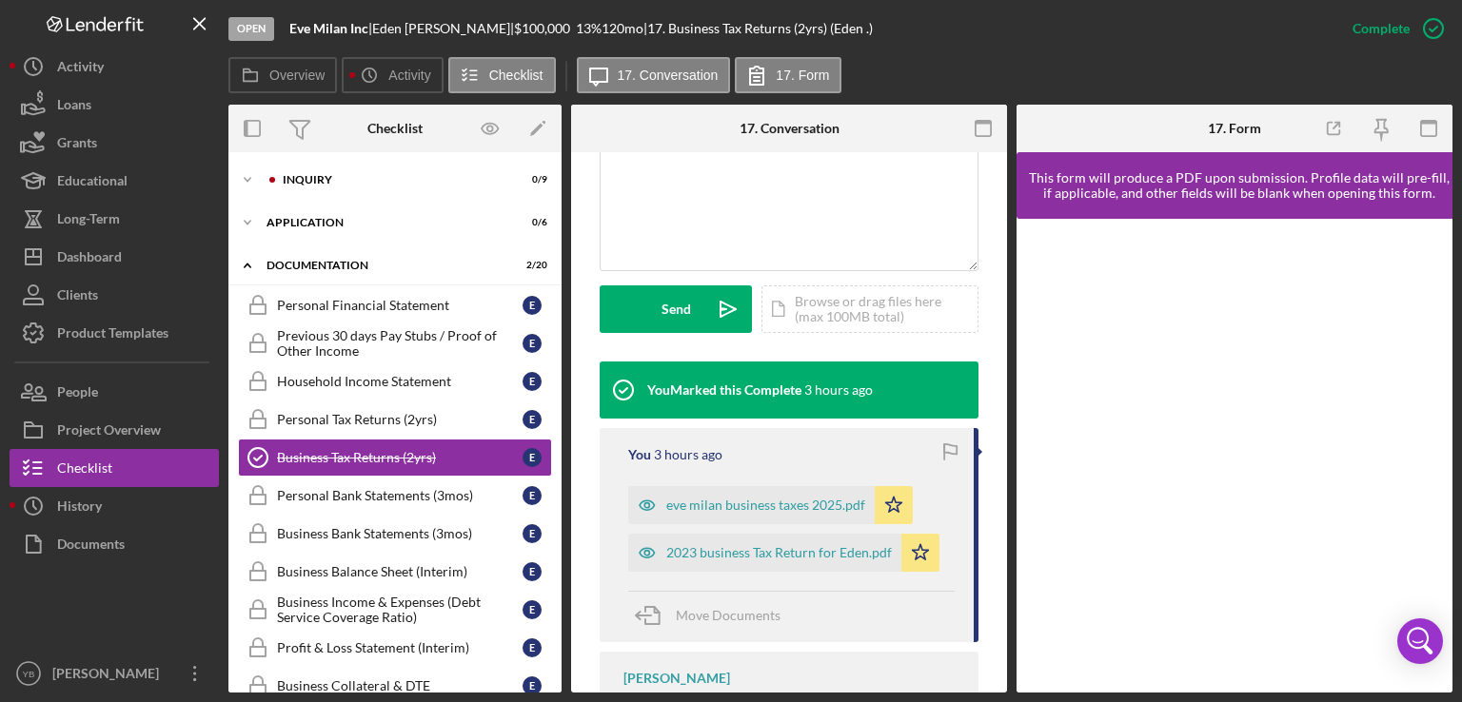
scroll to position [489, 0]
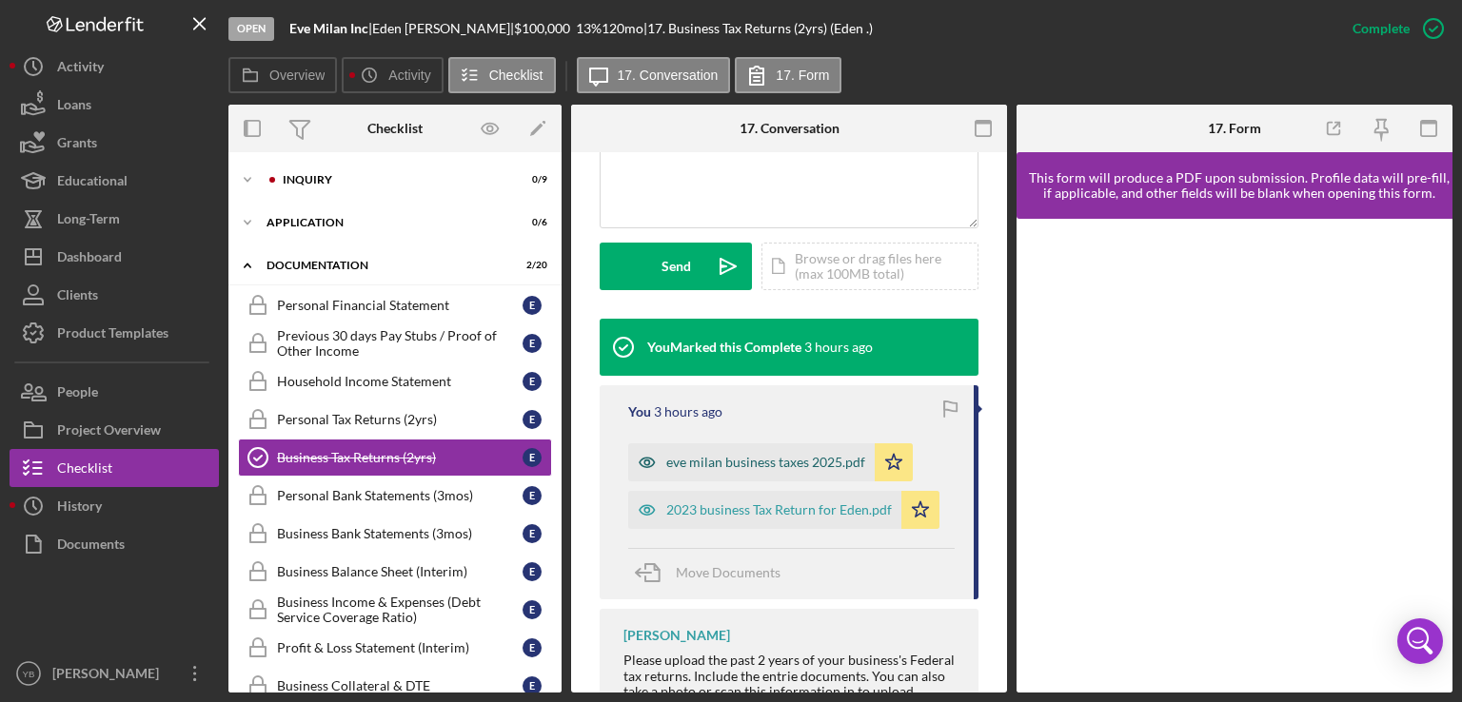
click at [783, 461] on div "eve milan business taxes 2025.pdf" at bounding box center [765, 462] width 199 height 15
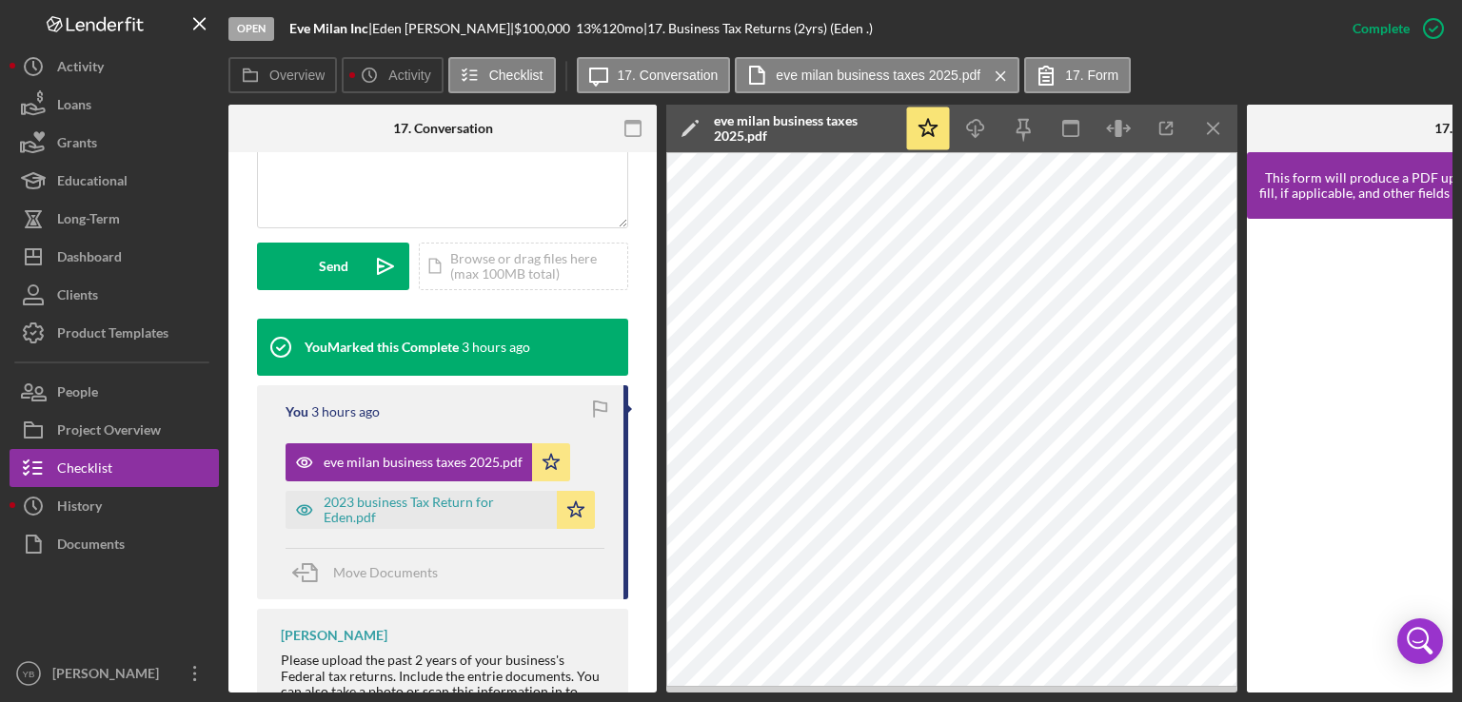
scroll to position [0, 343]
click at [461, 506] on div "2023 business Tax Return for Eden.pdf" at bounding box center [436, 510] width 224 height 30
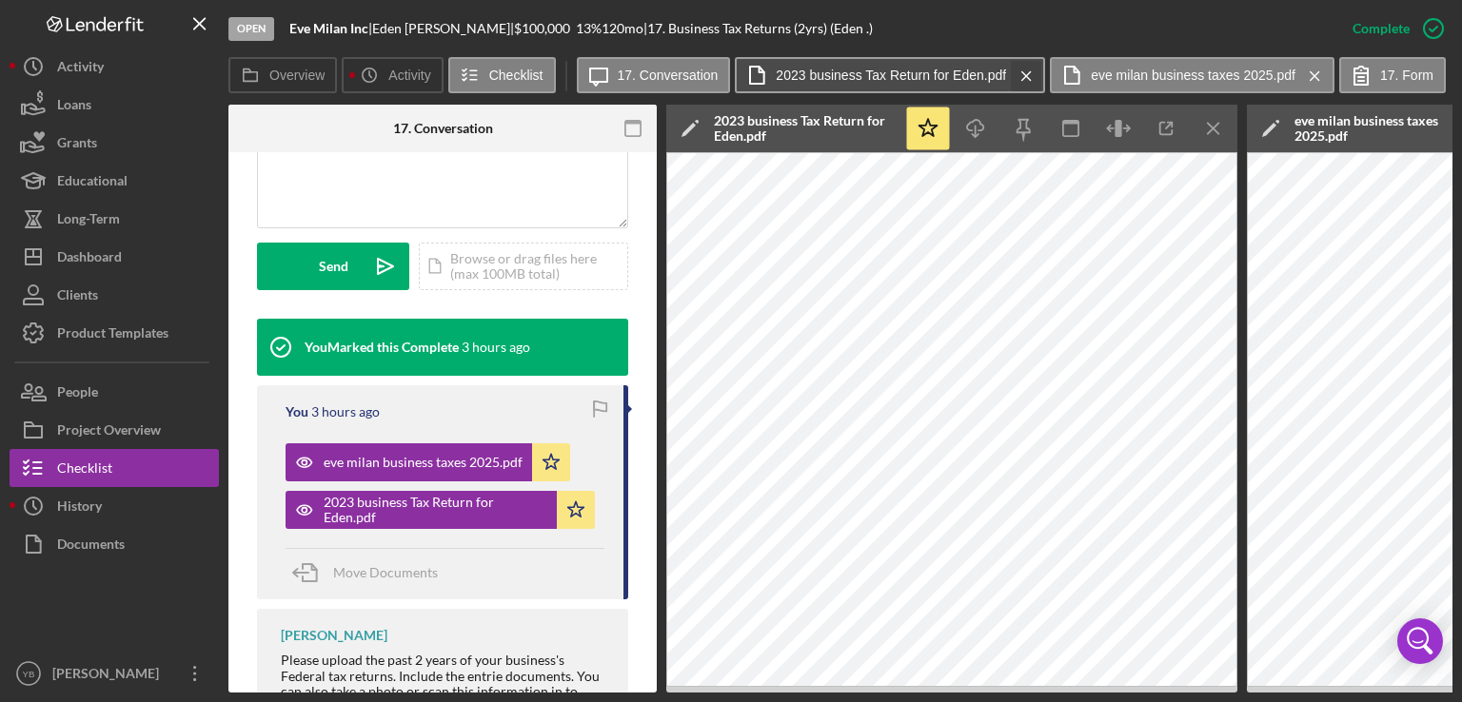
click at [1020, 65] on icon "Icon/Menu Close" at bounding box center [1026, 76] width 33 height 48
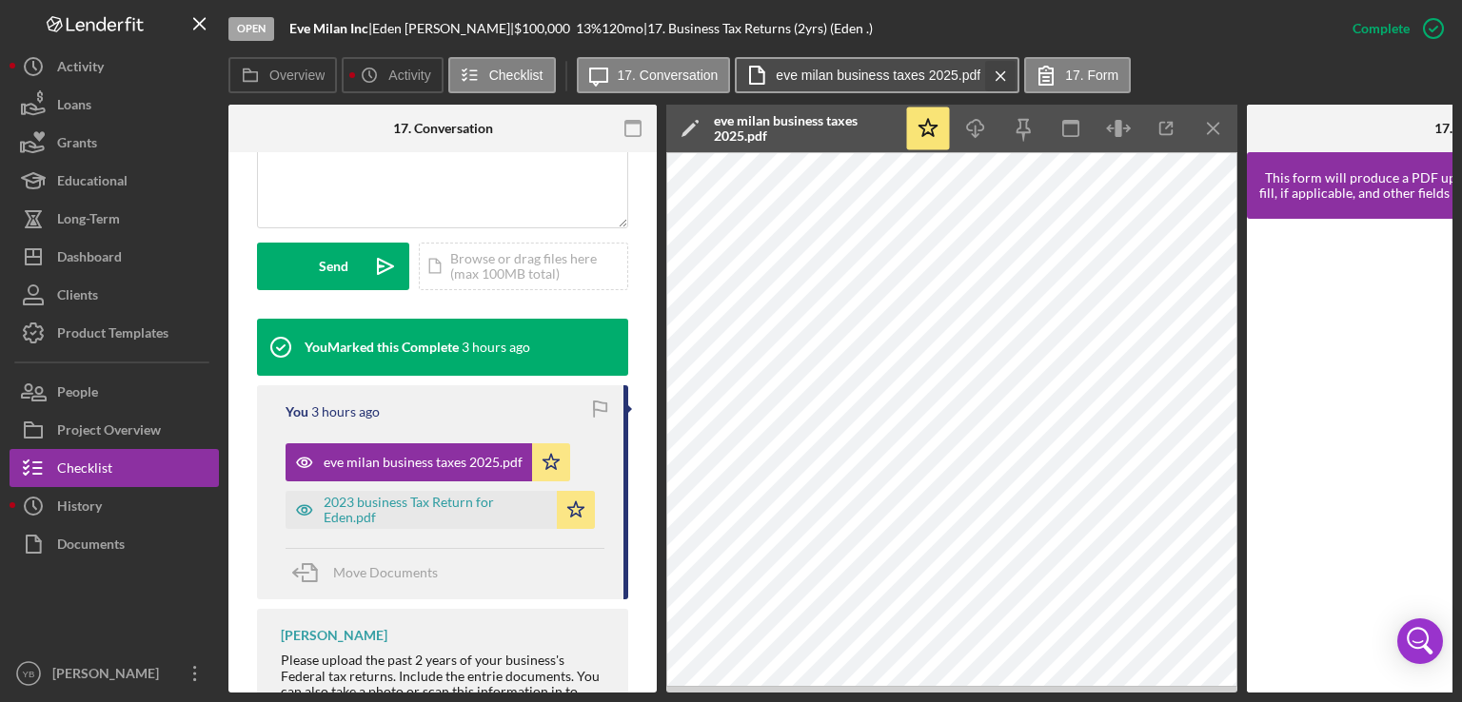
click at [992, 69] on icon "Icon/Menu Close" at bounding box center [1000, 76] width 33 height 48
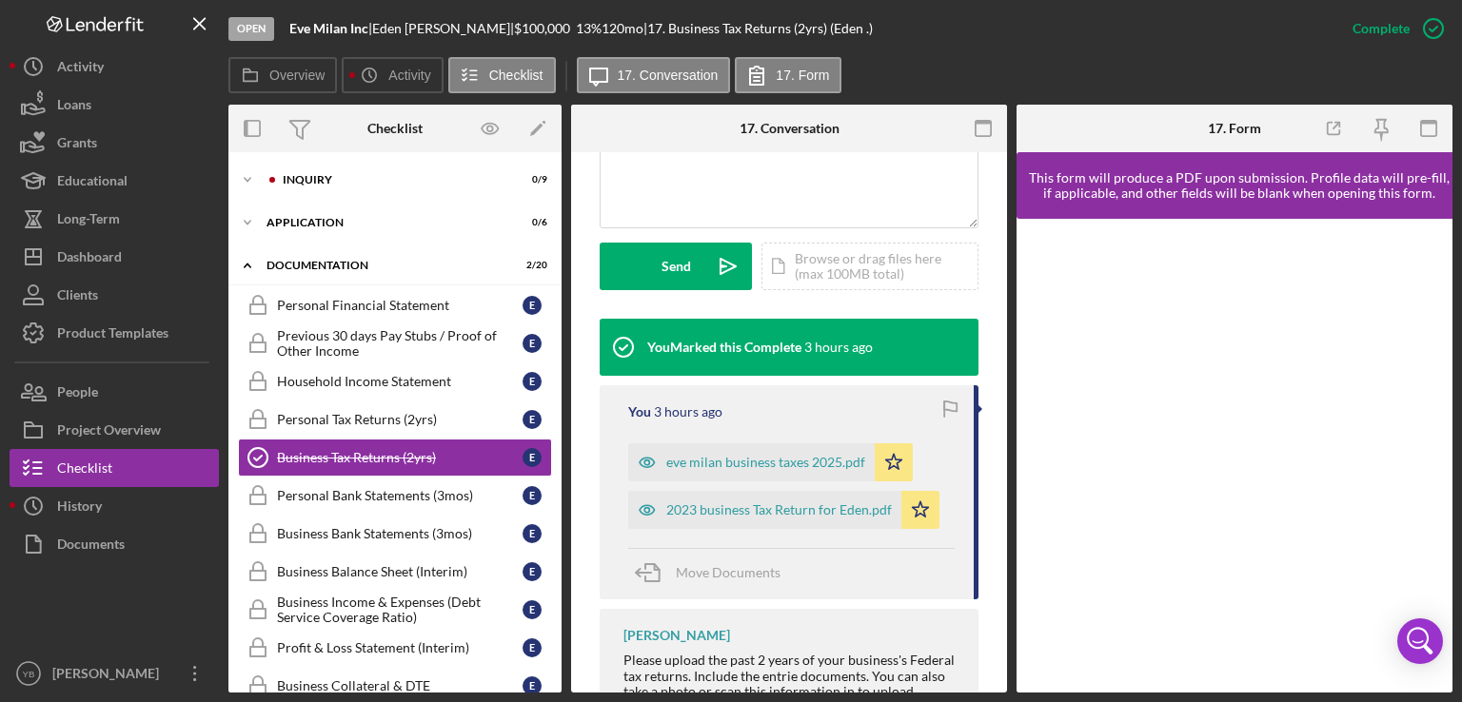
drag, startPoint x: 555, startPoint y: 393, endPoint x: 557, endPoint y: 424, distance: 30.5
click at [557, 424] on div "Icon/Expander Inquiry 0 / 9 Icon/Expander Application 0 / 6 Icon/Expander Docum…" at bounding box center [394, 422] width 333 height 541
click at [346, 184] on div "Inquiry" at bounding box center [410, 179] width 255 height 11
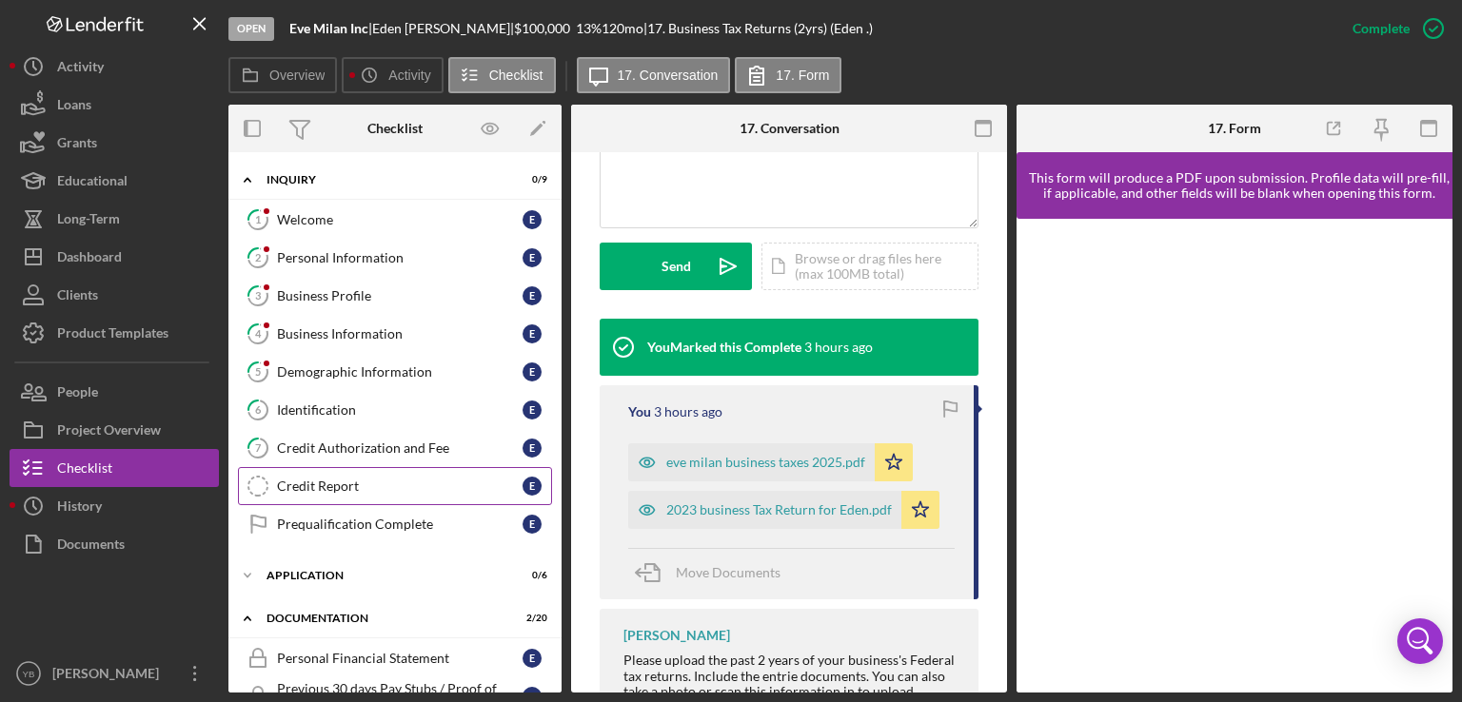
click at [336, 480] on div "Credit Report" at bounding box center [400, 486] width 246 height 15
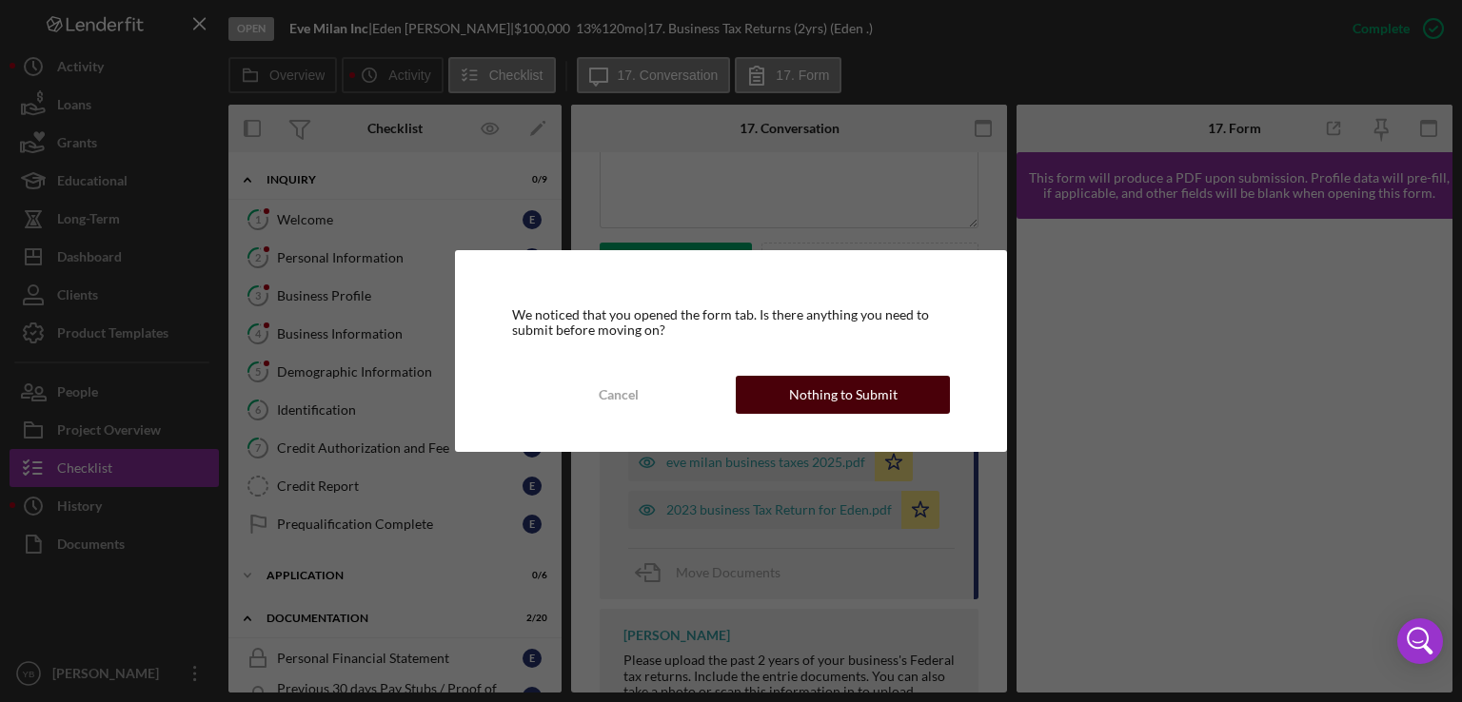
click at [871, 393] on div "Nothing to Submit" at bounding box center [843, 395] width 108 height 38
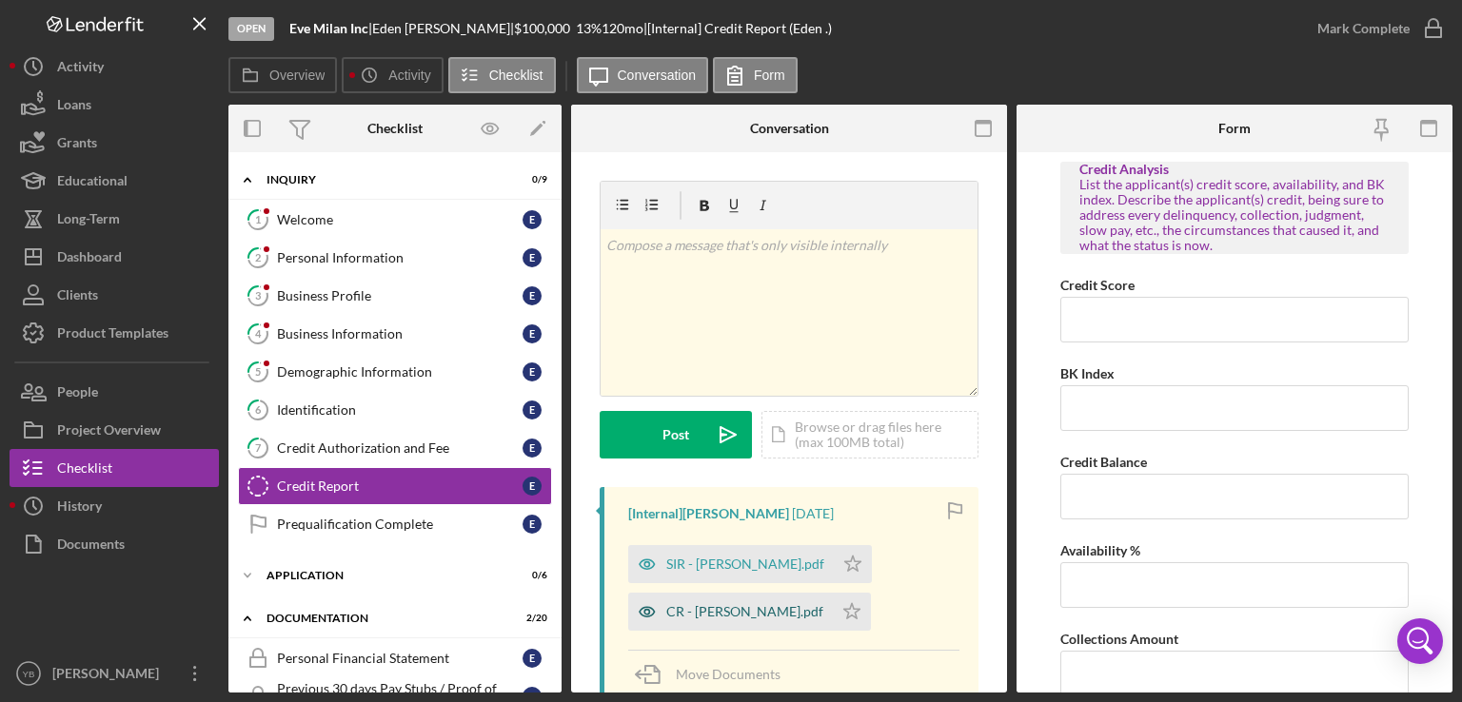
click at [703, 607] on div "CR - [PERSON_NAME].pdf" at bounding box center [744, 611] width 157 height 15
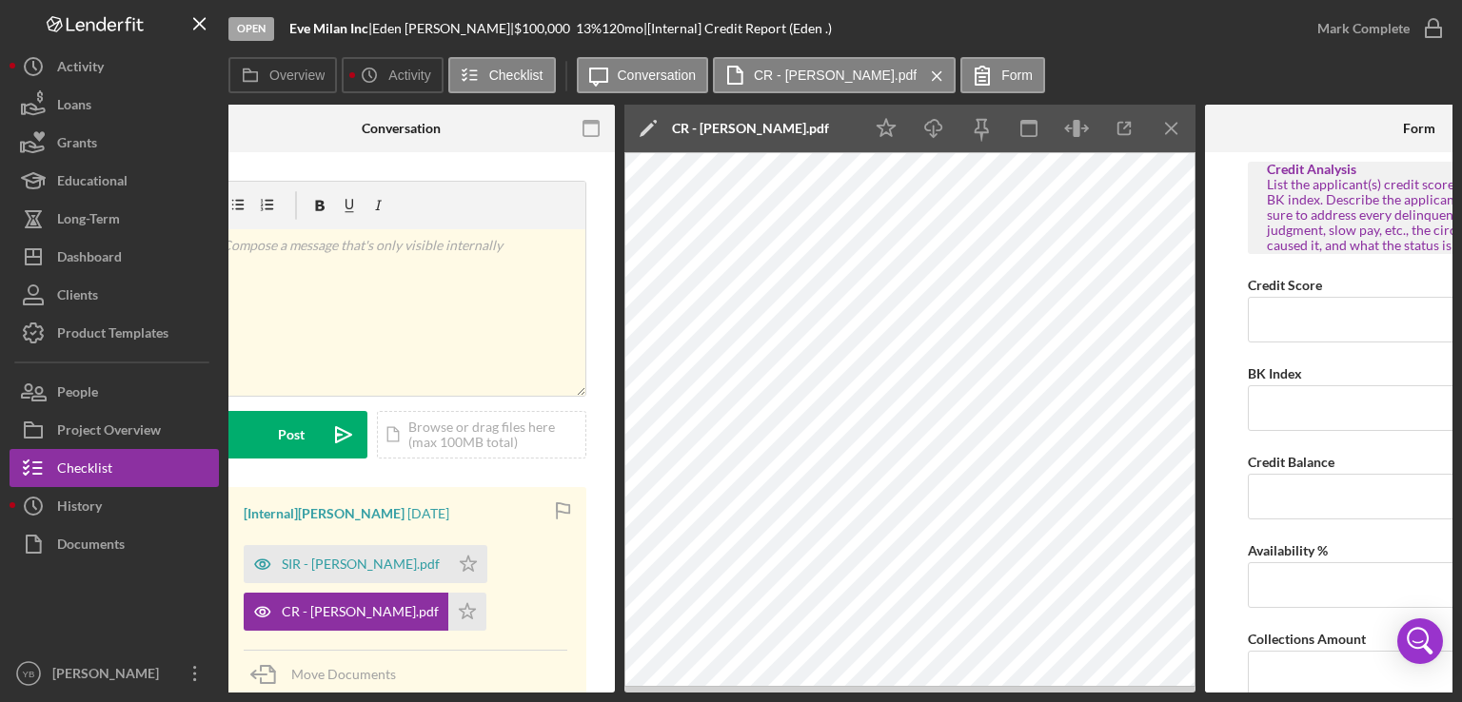
scroll to position [0, 385]
click at [1167, 128] on icon "Icon/Menu Close" at bounding box center [1171, 129] width 43 height 43
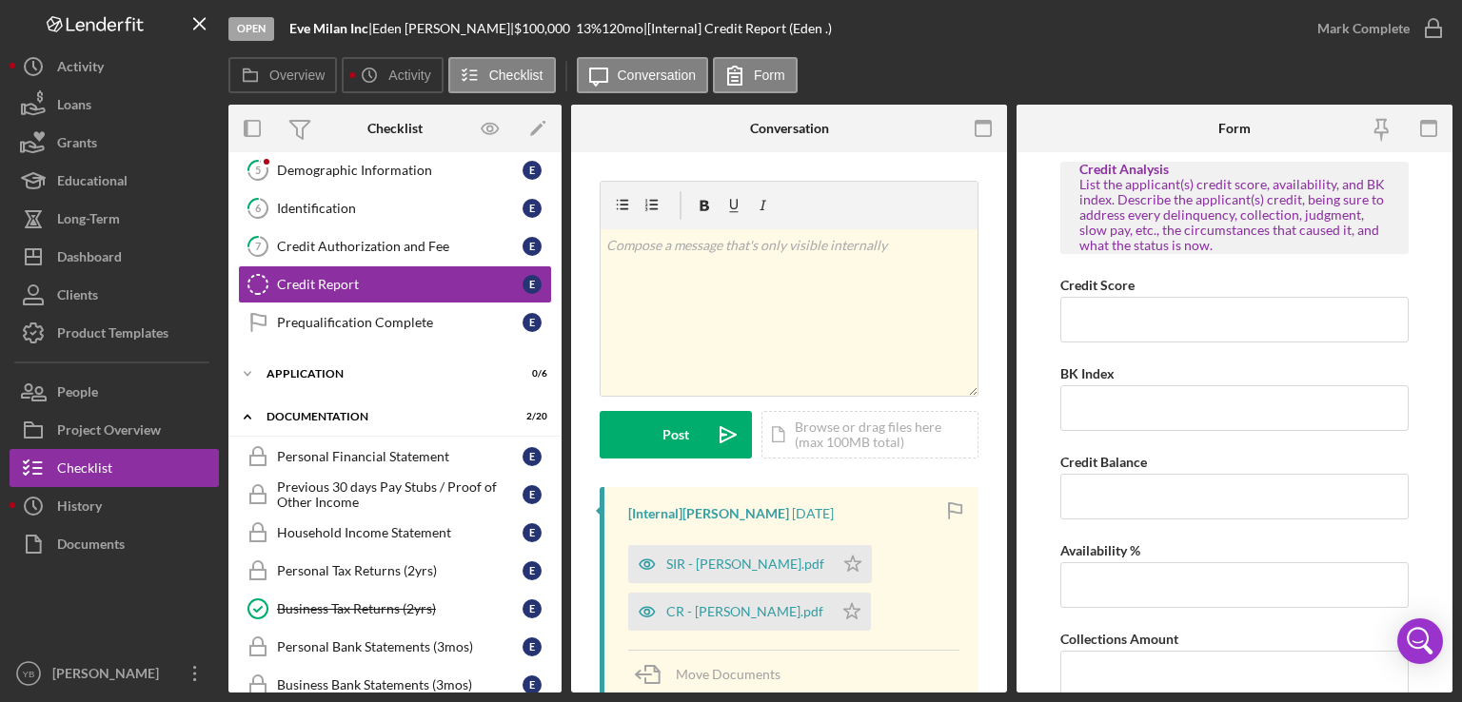
scroll to position [230, 0]
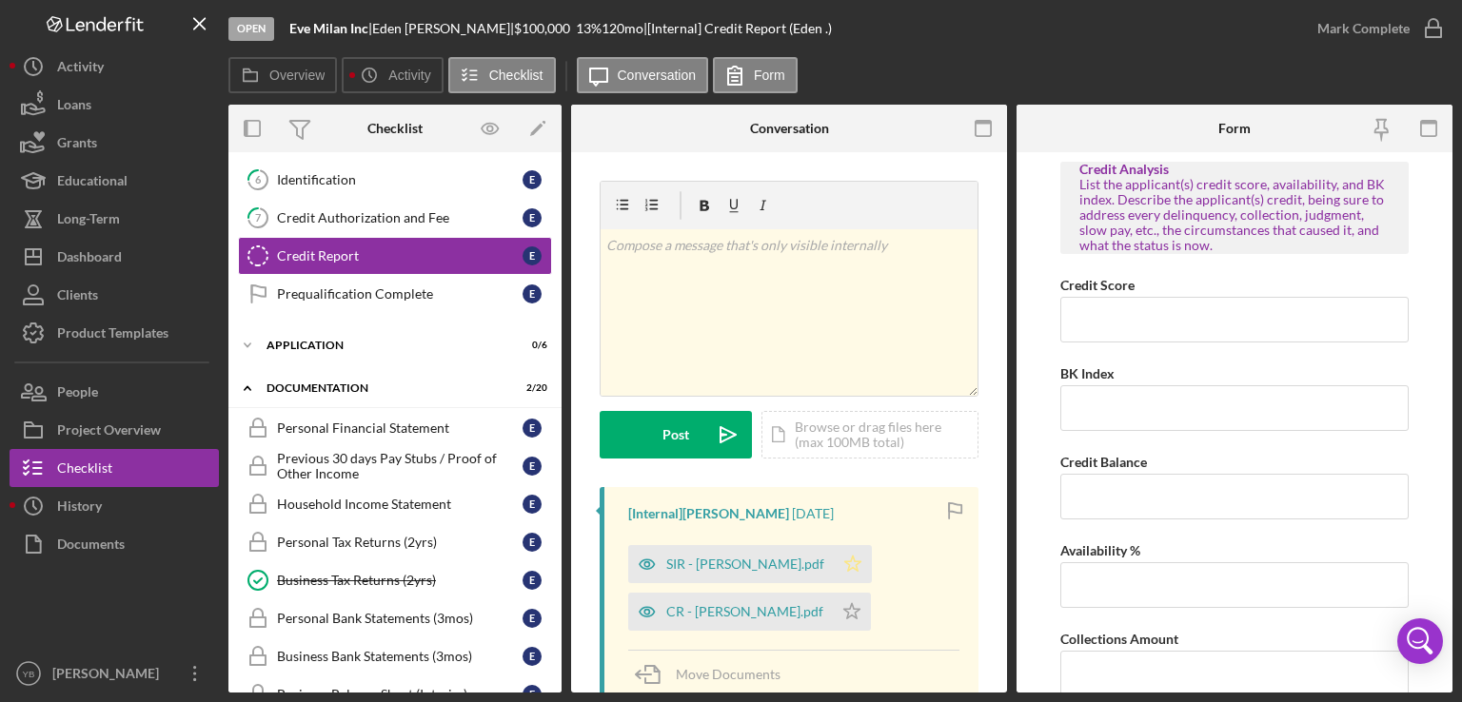
click at [845, 568] on polygon "button" at bounding box center [853, 563] width 16 height 15
click at [833, 614] on icon "Icon/Star" at bounding box center [852, 612] width 38 height 38
drag, startPoint x: 563, startPoint y: 432, endPoint x: 557, endPoint y: 492, distance: 60.3
click at [557, 492] on div "Overview Internal Workflow Stage Open Icon/Dropdown Arrow Archive (can unarchiv…" at bounding box center [840, 399] width 1224 height 588
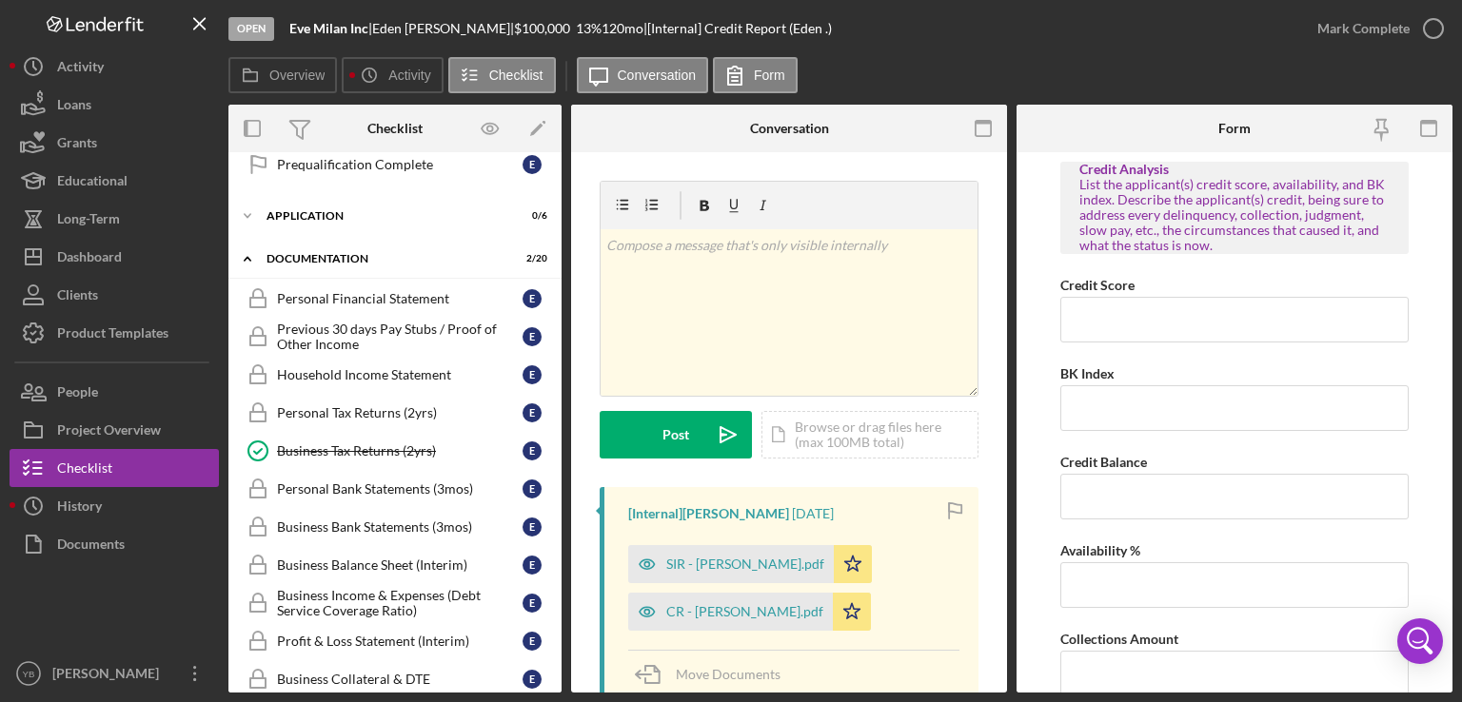
scroll to position [376, 0]
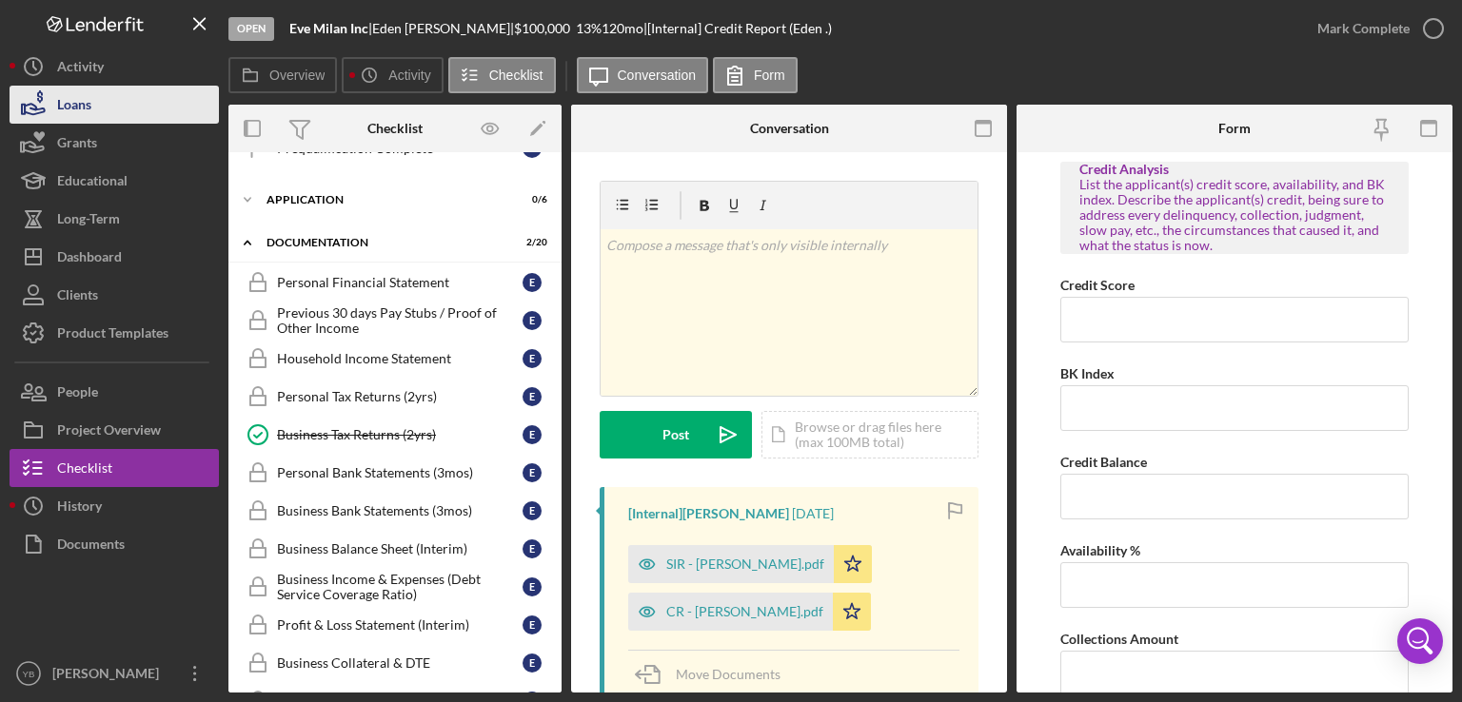
click at [108, 111] on button "Loans" at bounding box center [114, 105] width 209 height 38
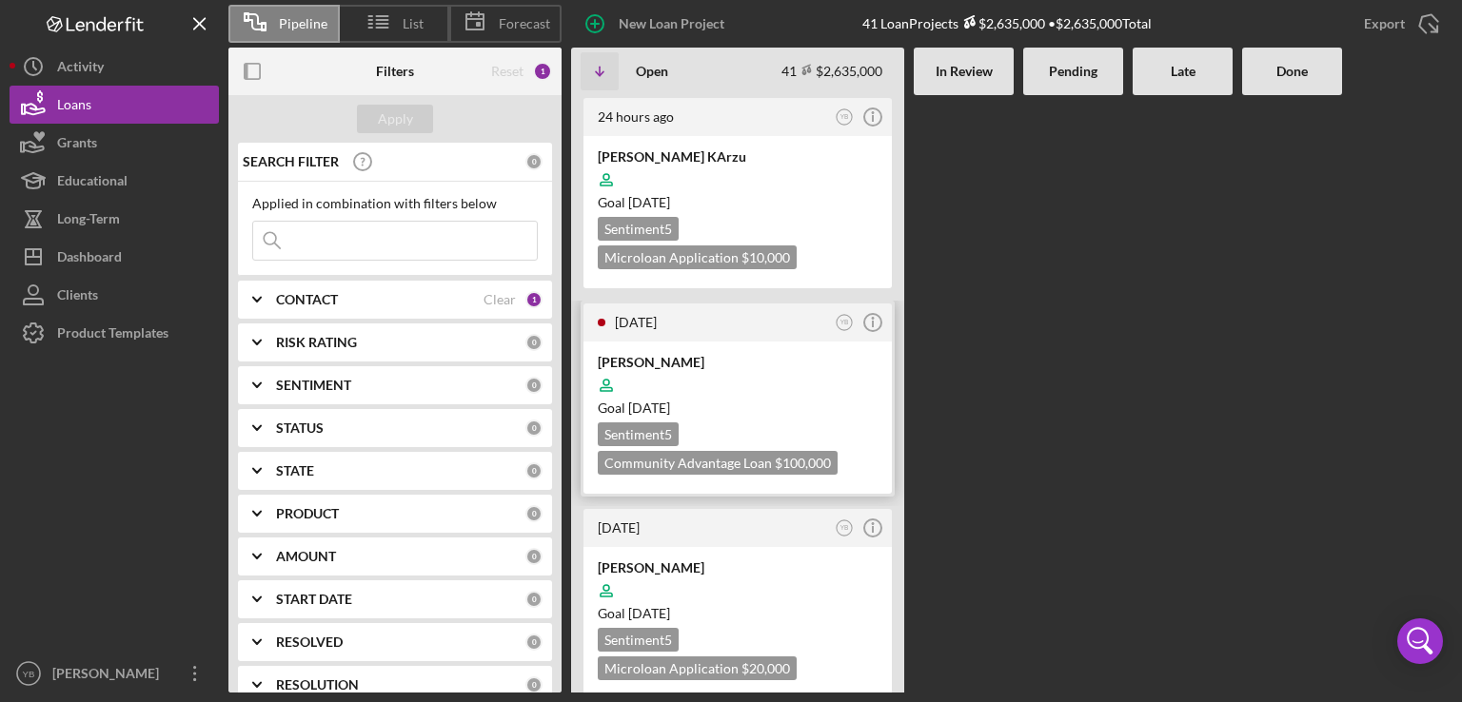
click at [757, 375] on div at bounding box center [738, 385] width 280 height 36
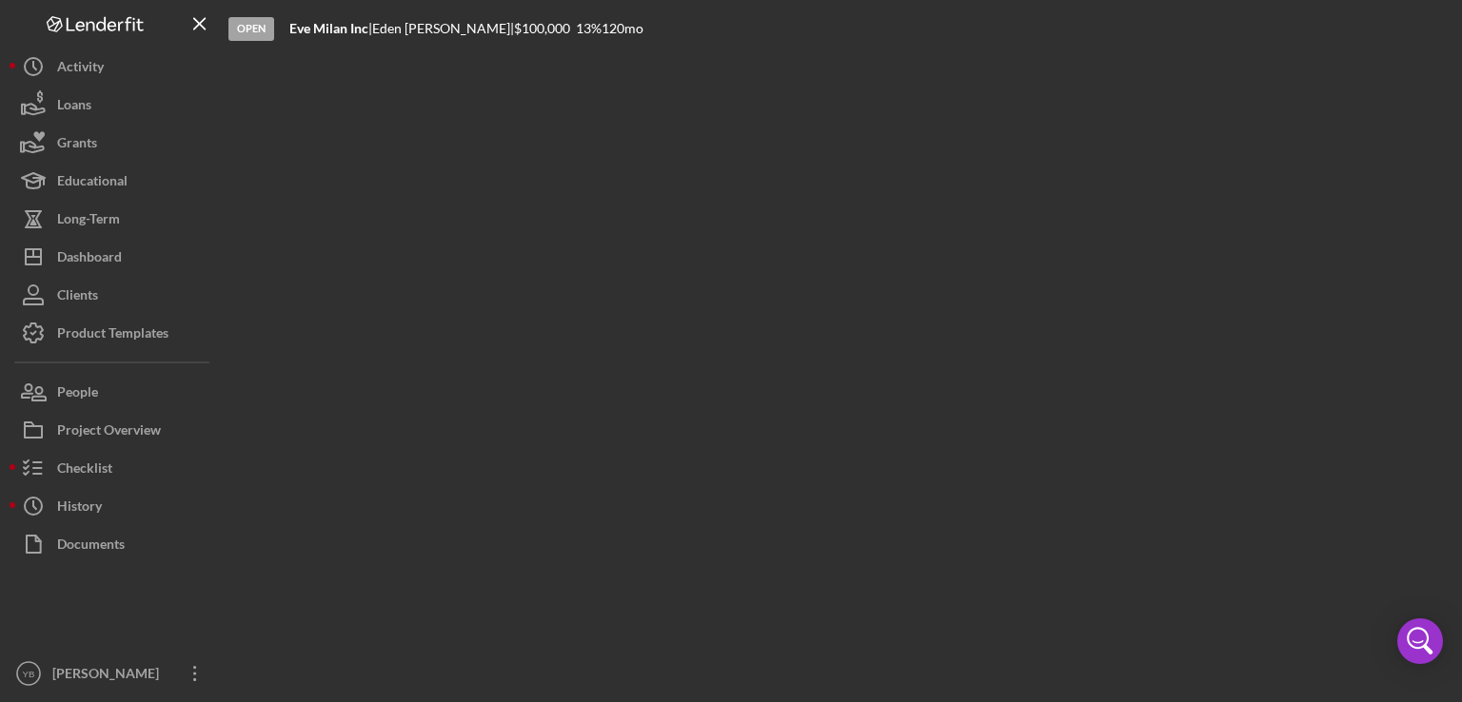
click at [757, 375] on div "Open Eve Milan Inc | [PERSON_NAME] | $100,000 $100,000 13 % 120 mo" at bounding box center [840, 346] width 1224 height 693
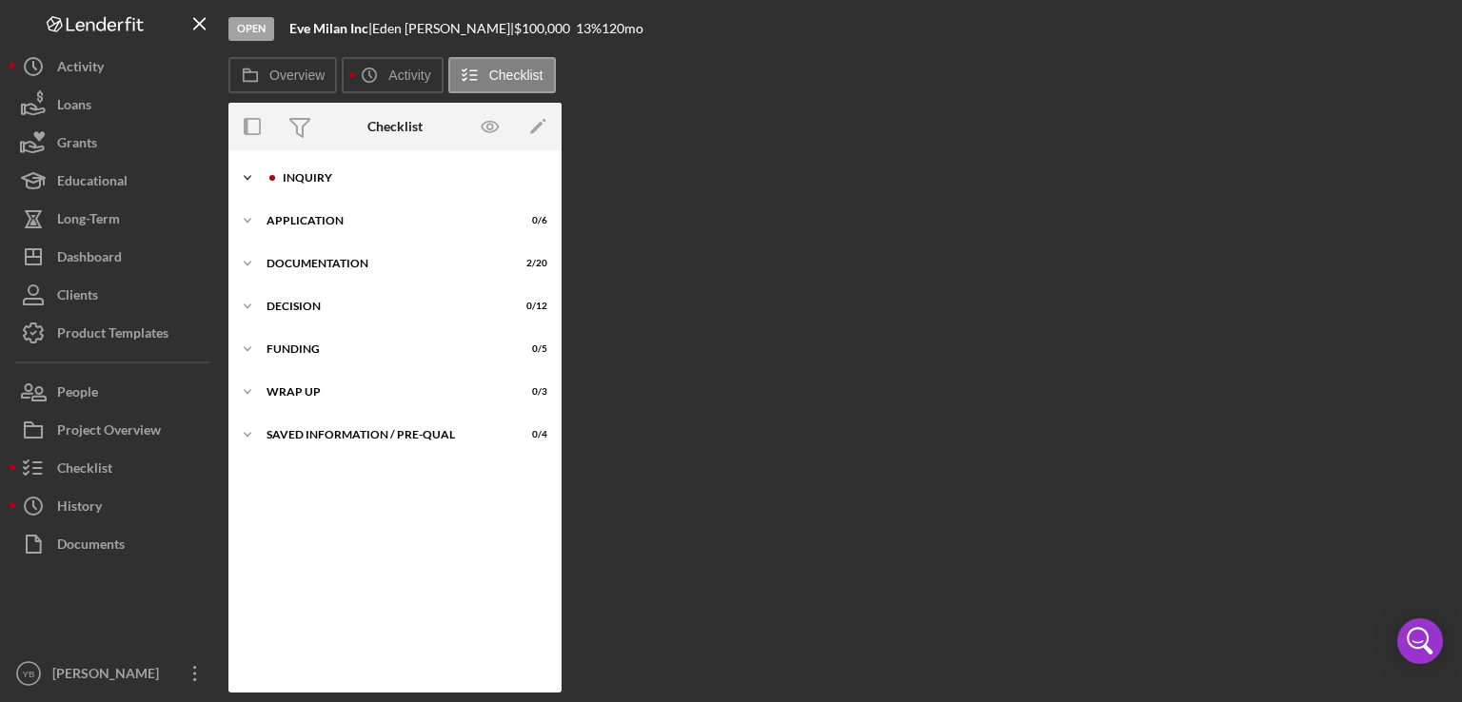
click at [326, 187] on div "Icon/Expander Inquiry 0 / 9" at bounding box center [394, 178] width 333 height 38
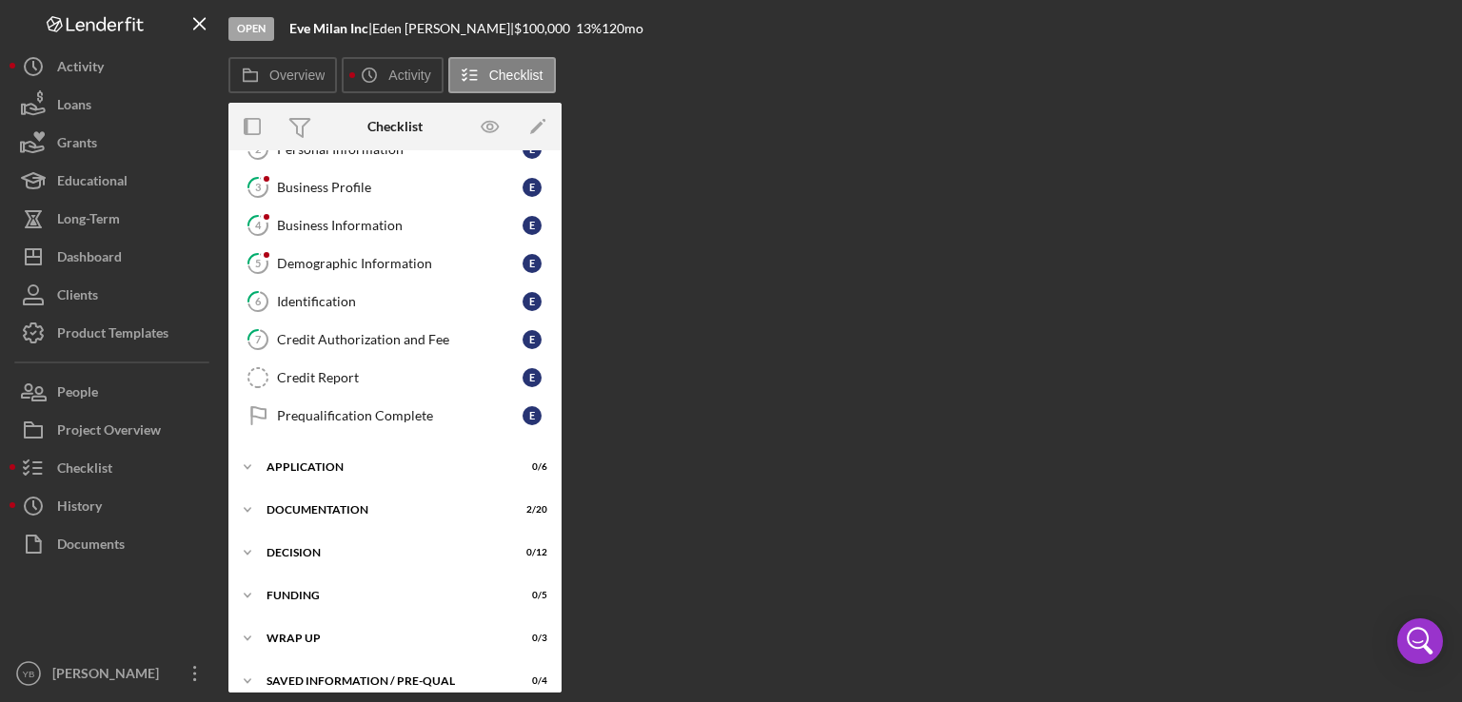
scroll to position [121, 0]
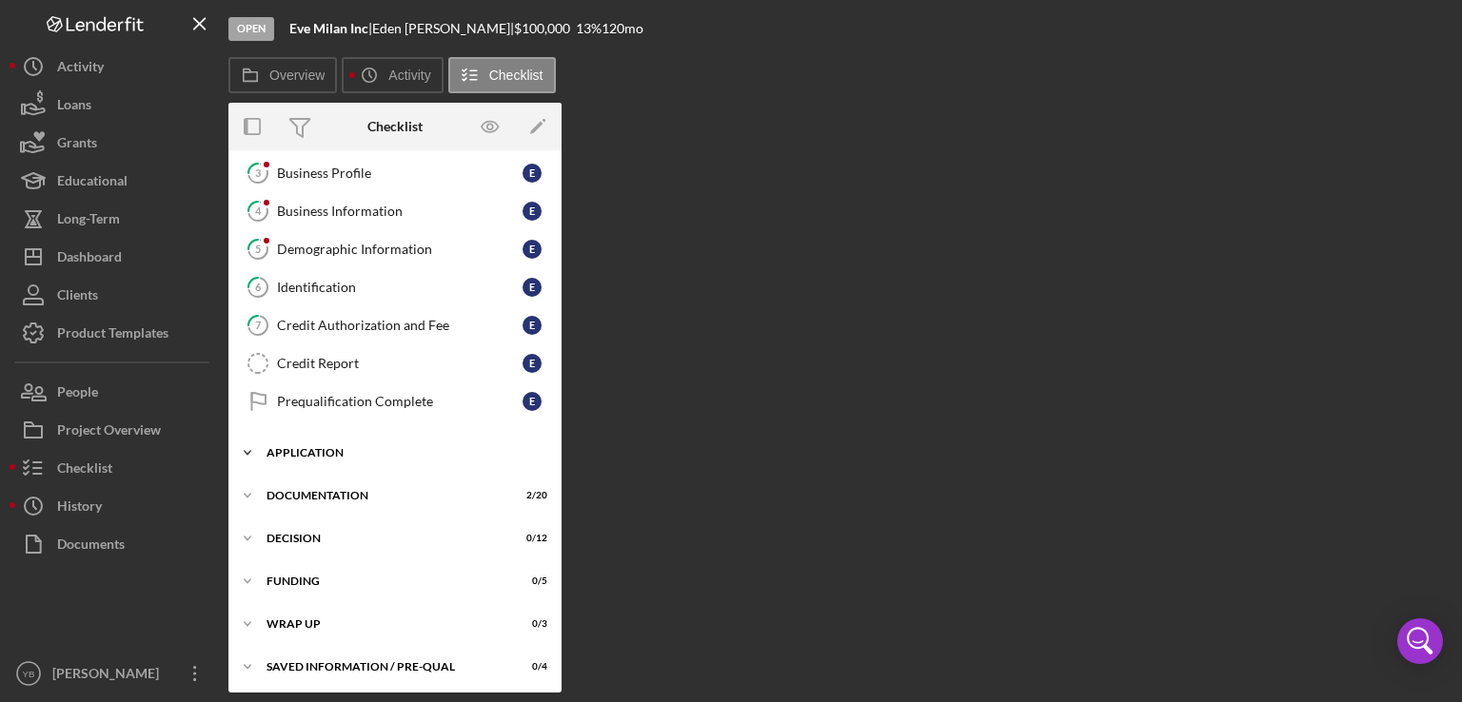
click at [295, 449] on div "Application" at bounding box center [401, 452] width 271 height 11
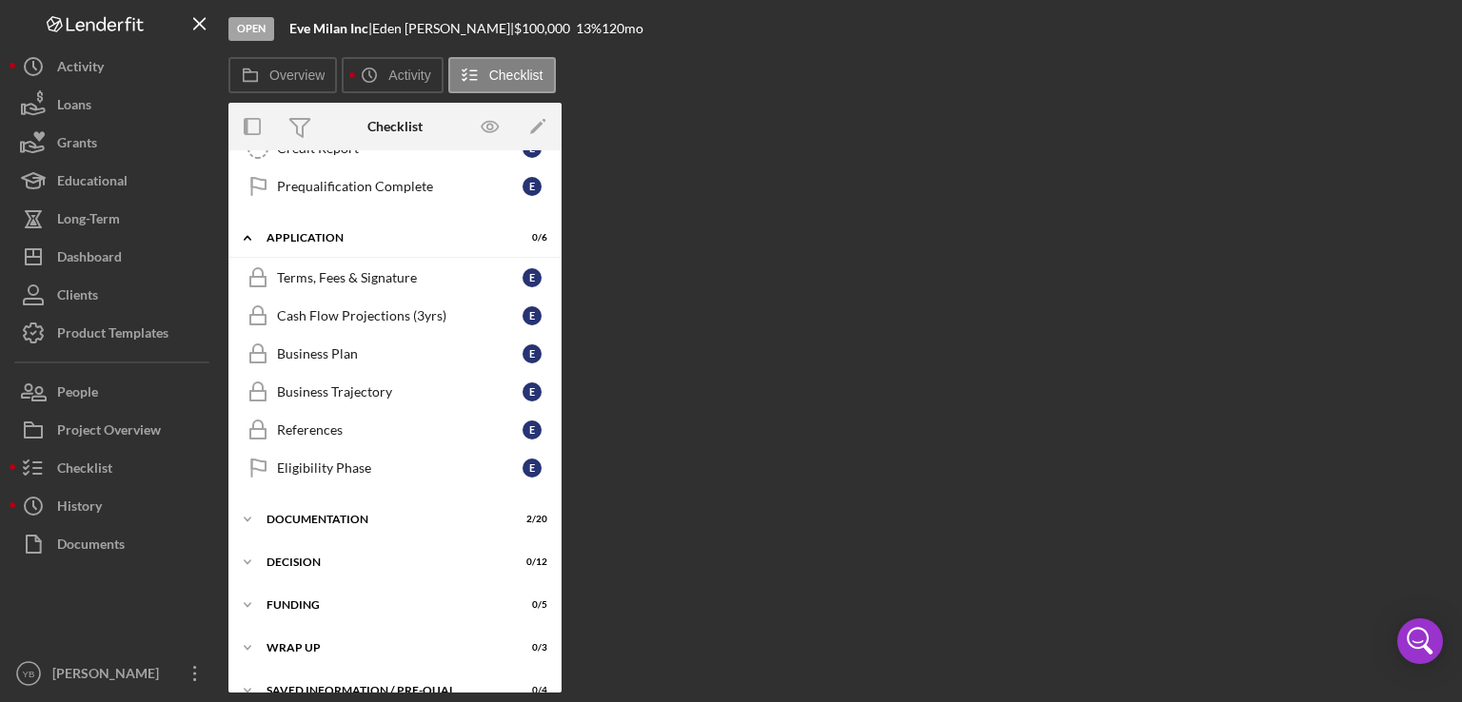
scroll to position [358, 0]
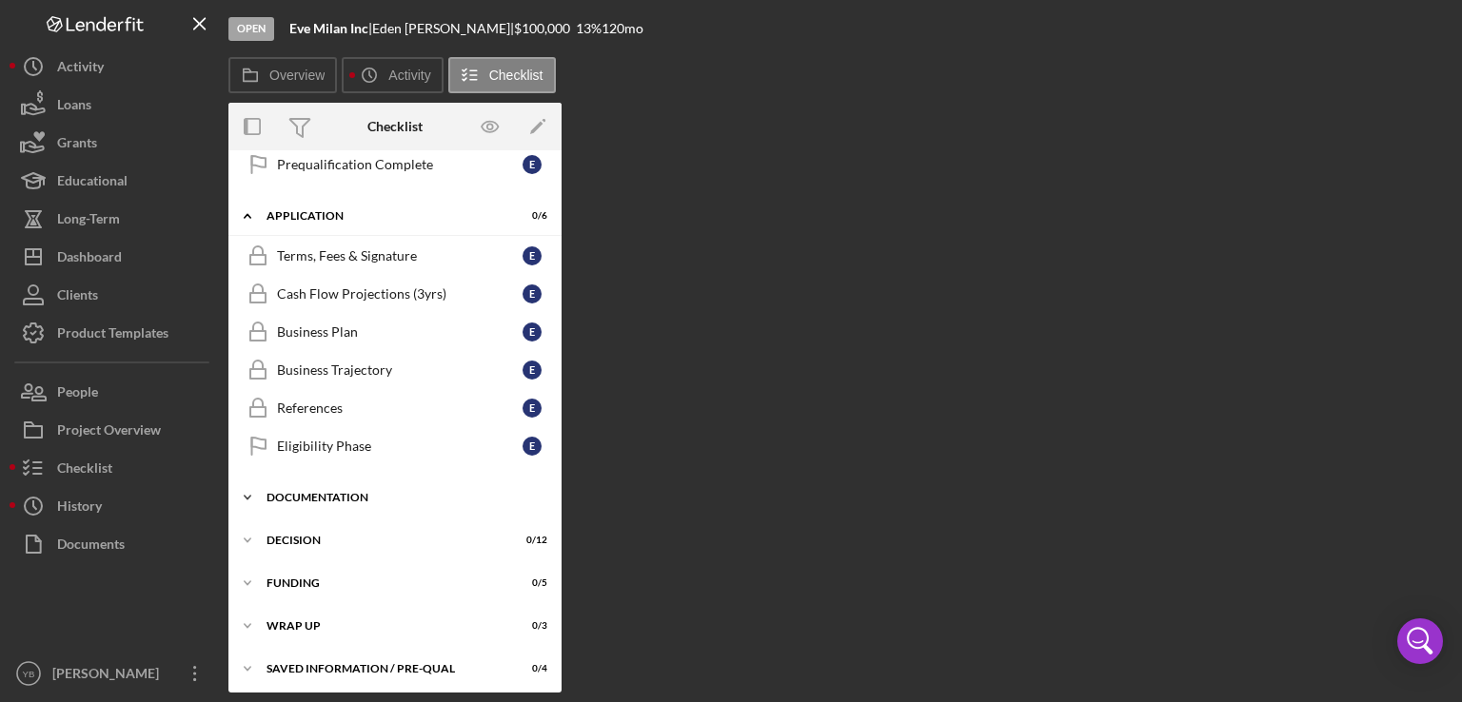
click at [368, 484] on div "Icon/Expander Documentation 2 / 20" at bounding box center [394, 498] width 333 height 38
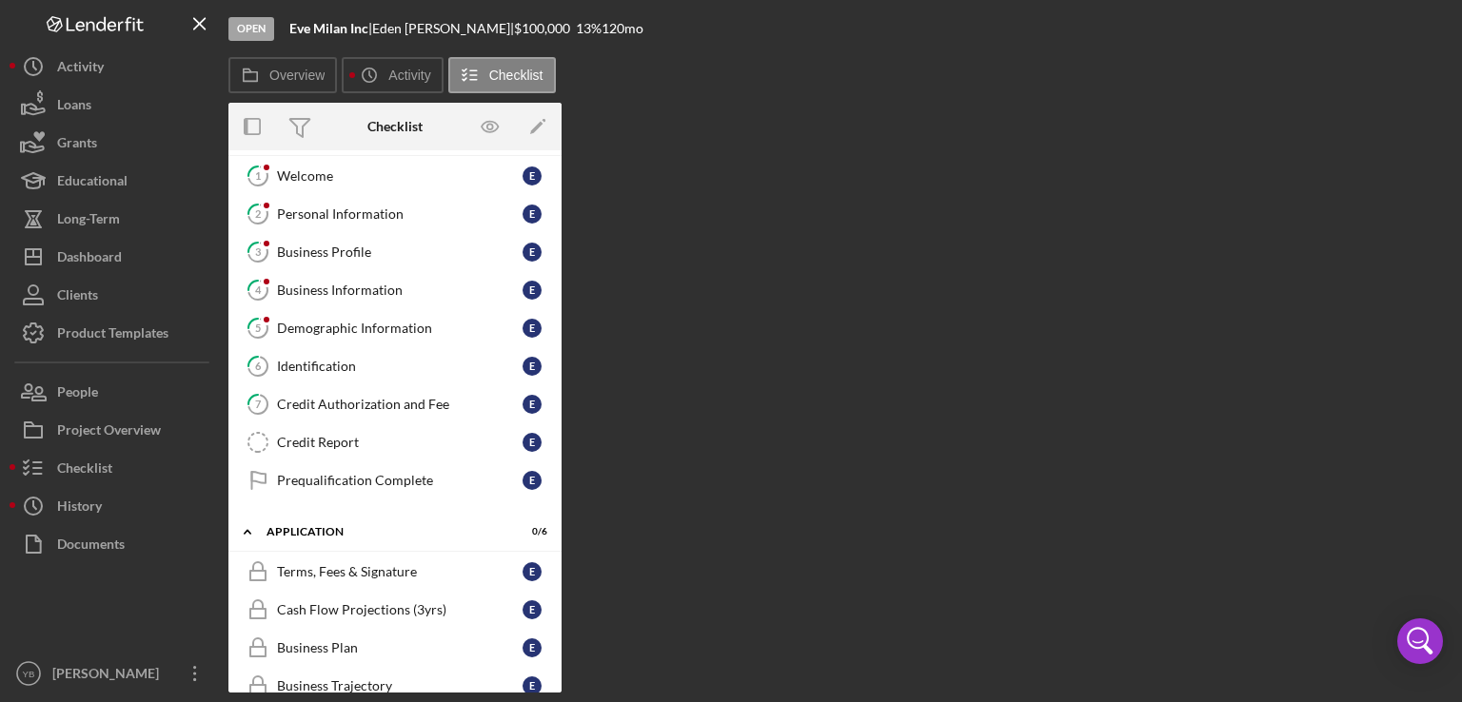
scroll to position [0, 0]
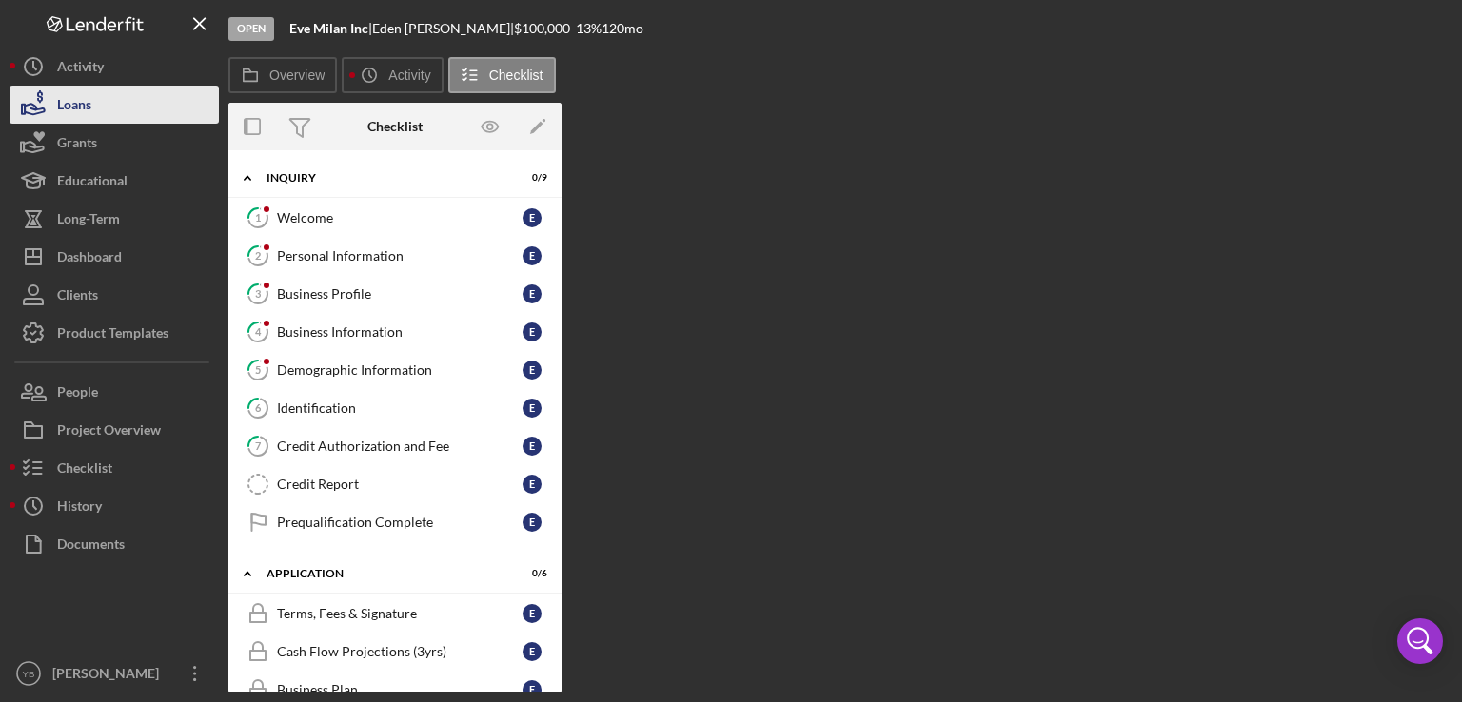
click at [103, 108] on button "Loans" at bounding box center [114, 105] width 209 height 38
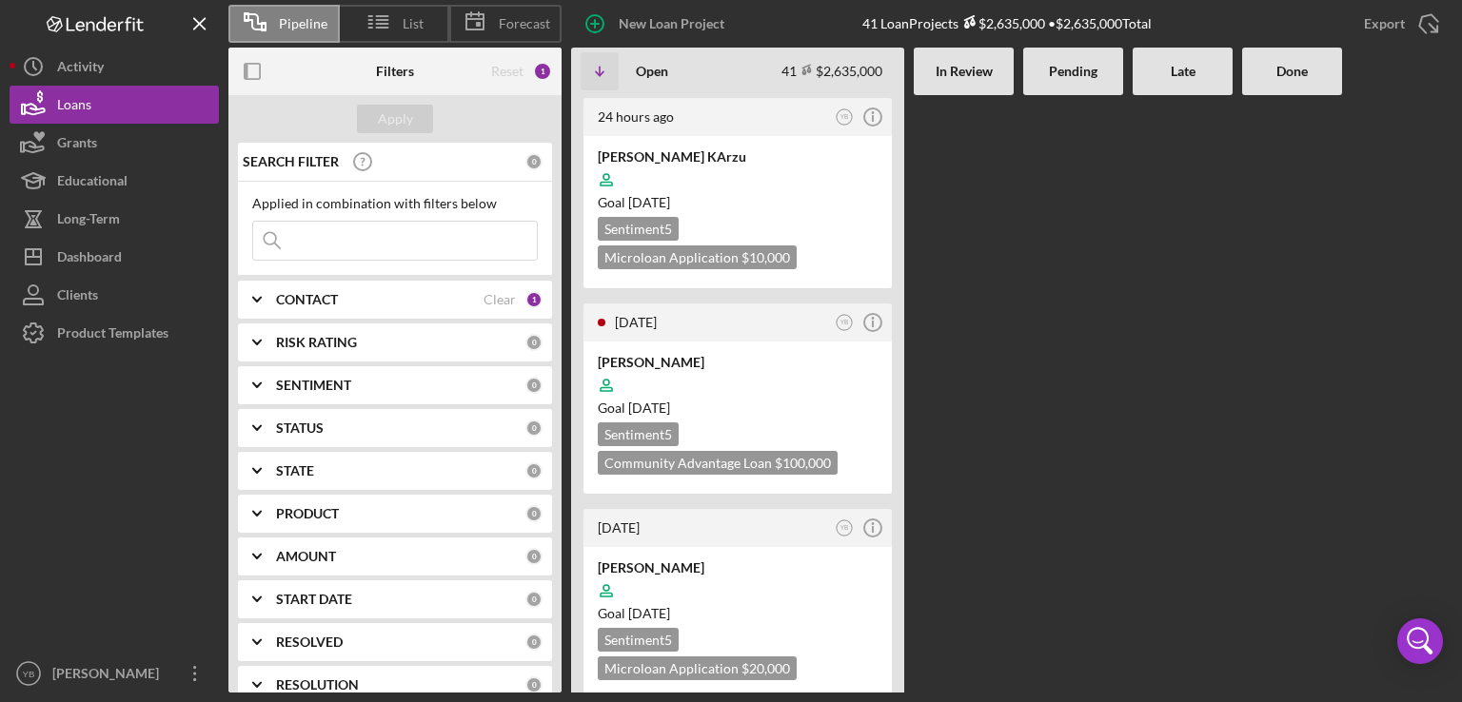
click at [936, 408] on Review at bounding box center [964, 394] width 100 height 598
click at [749, 386] on div at bounding box center [738, 385] width 280 height 36
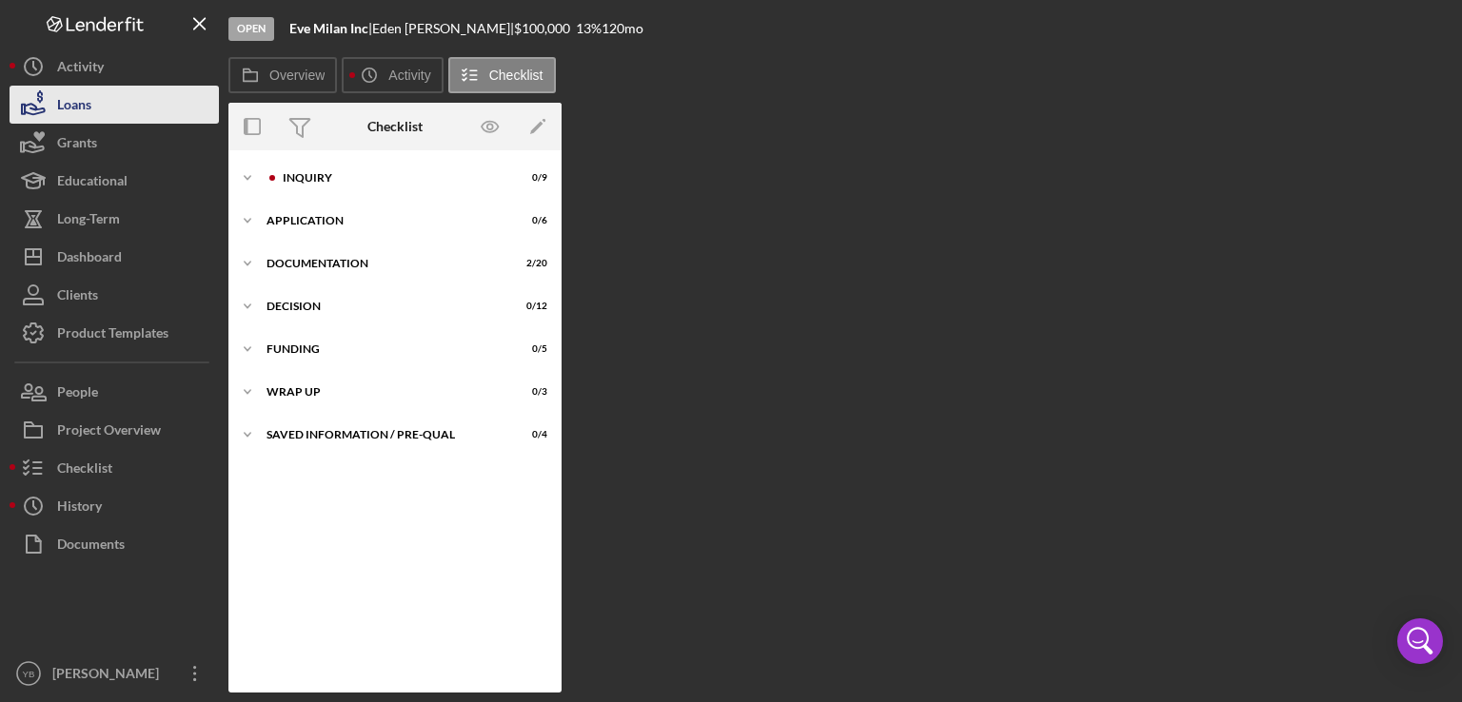
click at [65, 98] on div "Loans" at bounding box center [74, 107] width 34 height 43
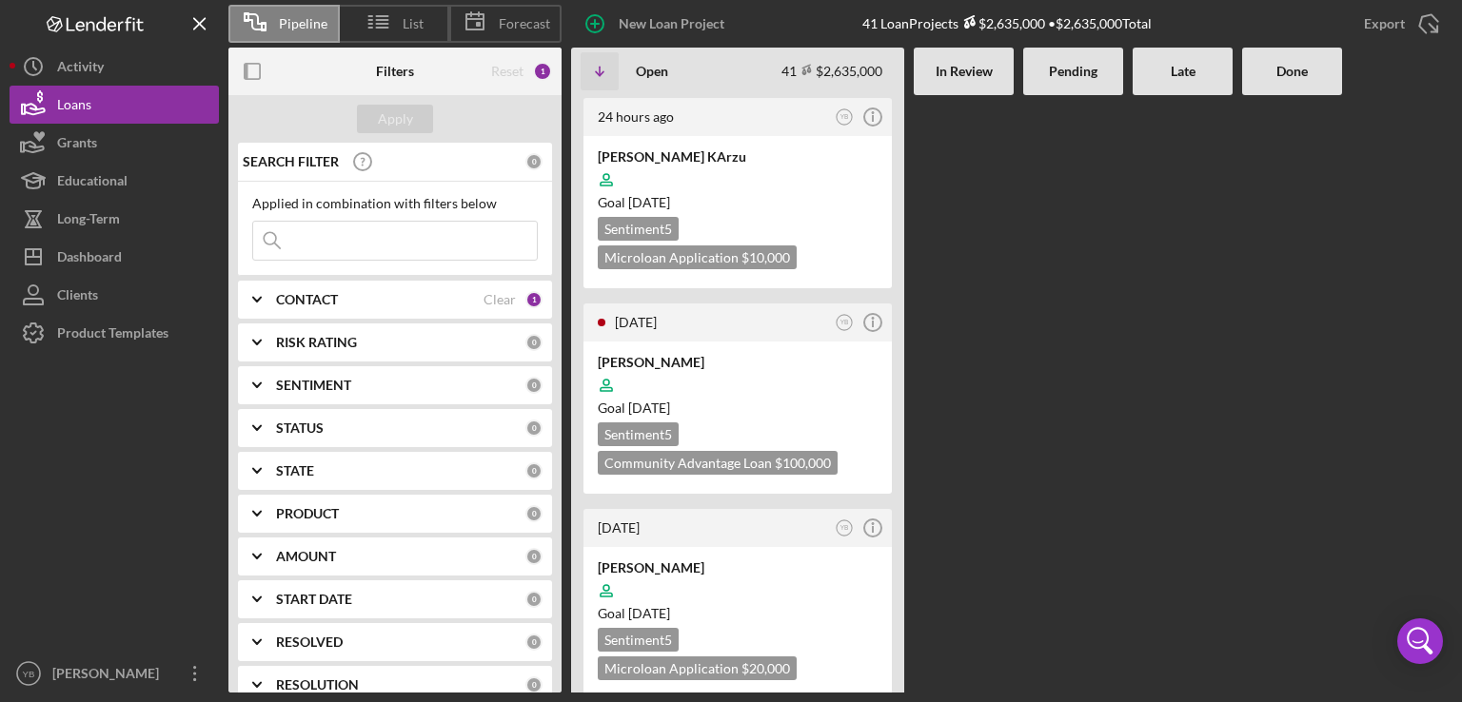
click at [1041, 373] on div at bounding box center [1073, 394] width 100 height 598
